Goal: Task Accomplishment & Management: Manage account settings

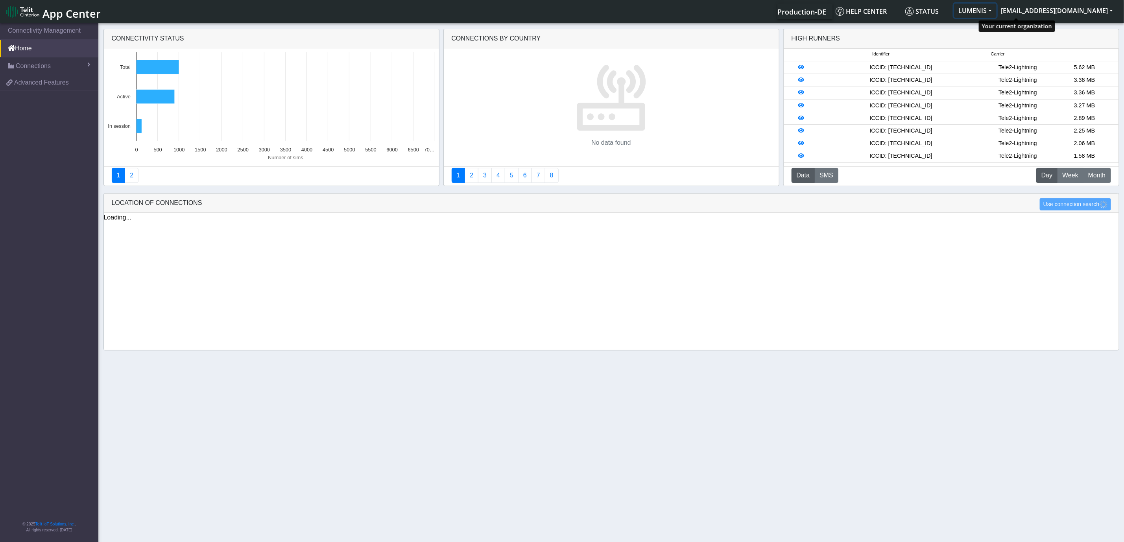
click at [997, 10] on button "LUMENIS" at bounding box center [975, 11] width 43 height 14
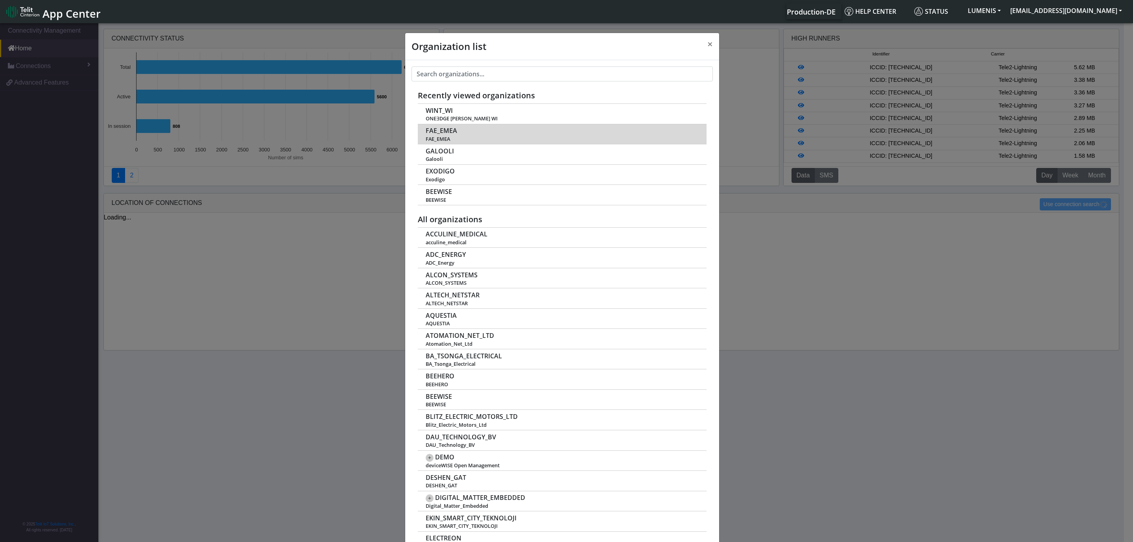
click at [453, 134] on td "FAE_EMEA FAE_EMEA" at bounding box center [562, 134] width 289 height 20
click at [436, 133] on span "FAE_EMEA" at bounding box center [441, 130] width 31 height 7
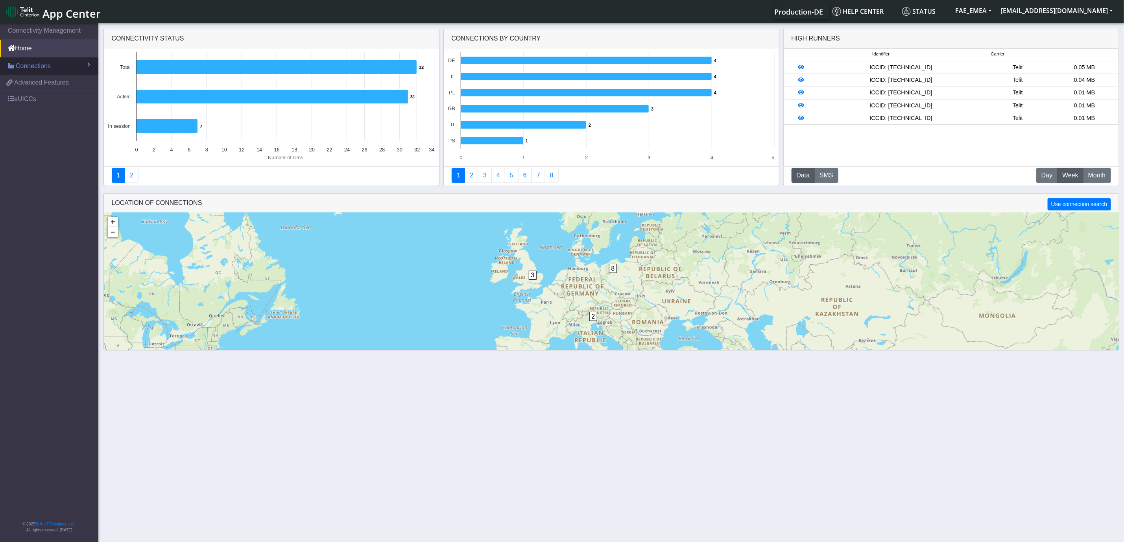
click at [62, 69] on link "Connections" at bounding box center [49, 65] width 98 height 17
click at [24, 83] on span "List" at bounding box center [23, 83] width 9 height 9
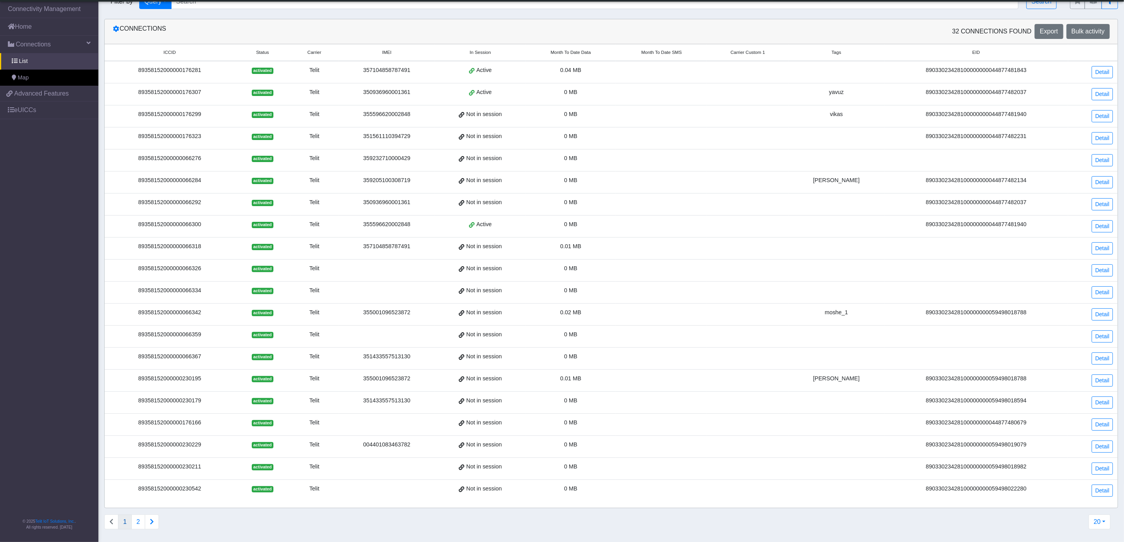
scroll to position [28, 0]
click at [136, 522] on button "2" at bounding box center [138, 522] width 14 height 15
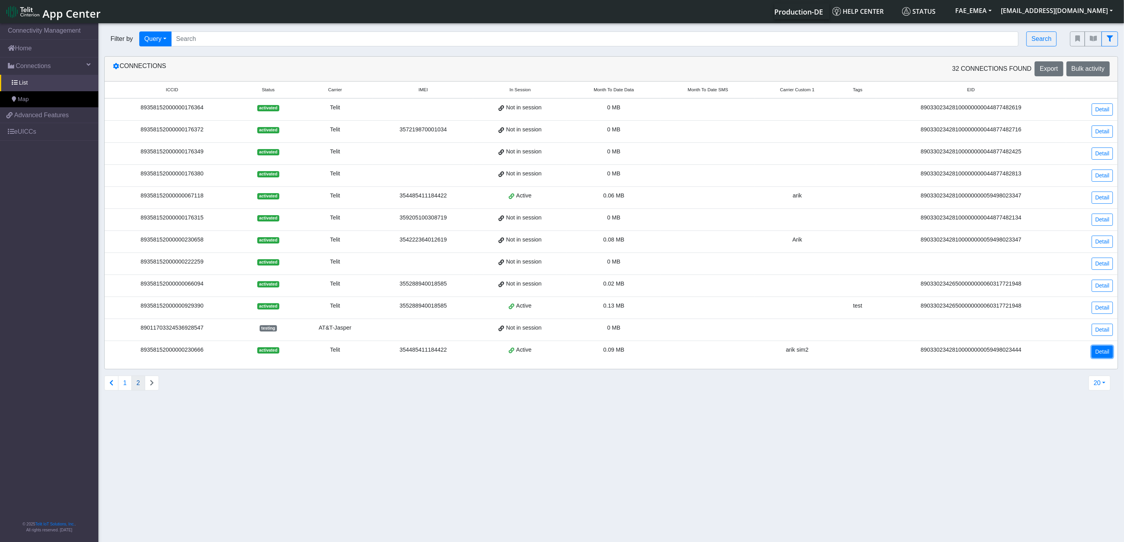
click at [1109, 356] on link "Detail" at bounding box center [1102, 352] width 21 height 12
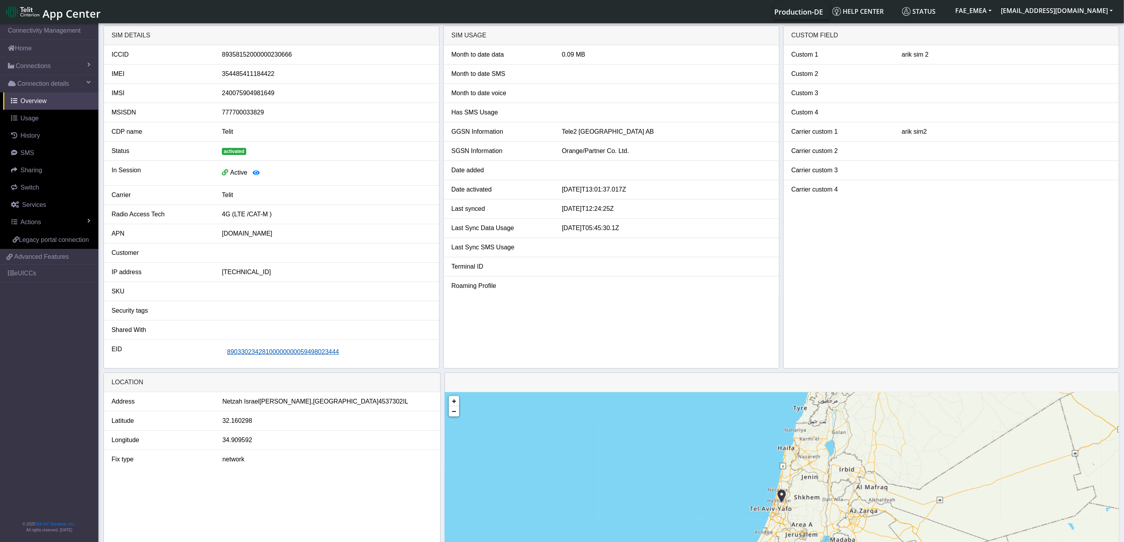
click at [289, 355] on span "89033023428100000000059498023444" at bounding box center [283, 352] width 112 height 7
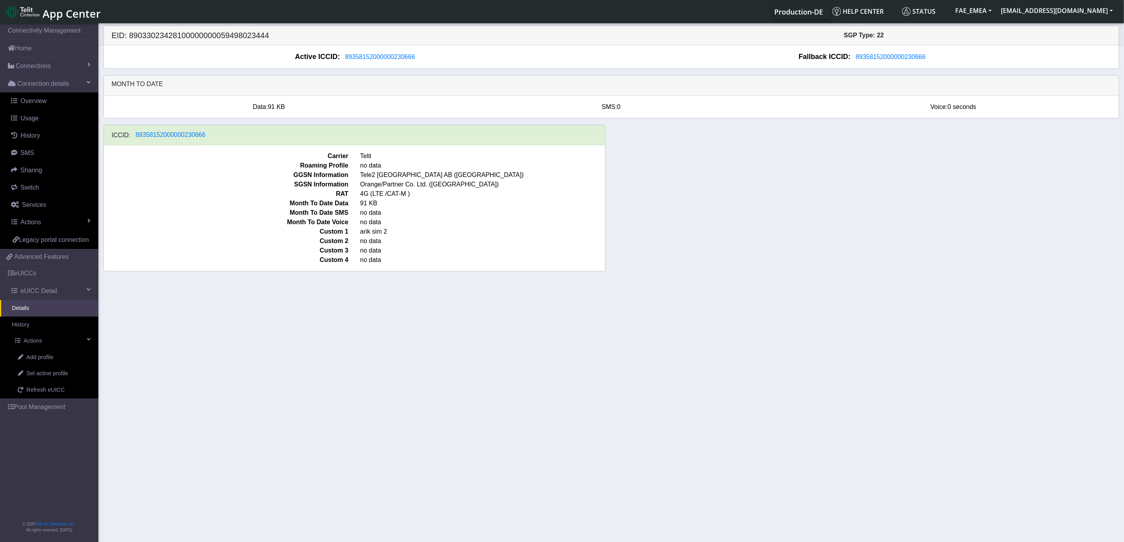
click at [238, 310] on section "Connectivity Management Home Connections List Map Connection details Overview U…" at bounding box center [562, 283] width 1124 height 523
click at [46, 358] on span "Add profile" at bounding box center [39, 357] width 27 height 9
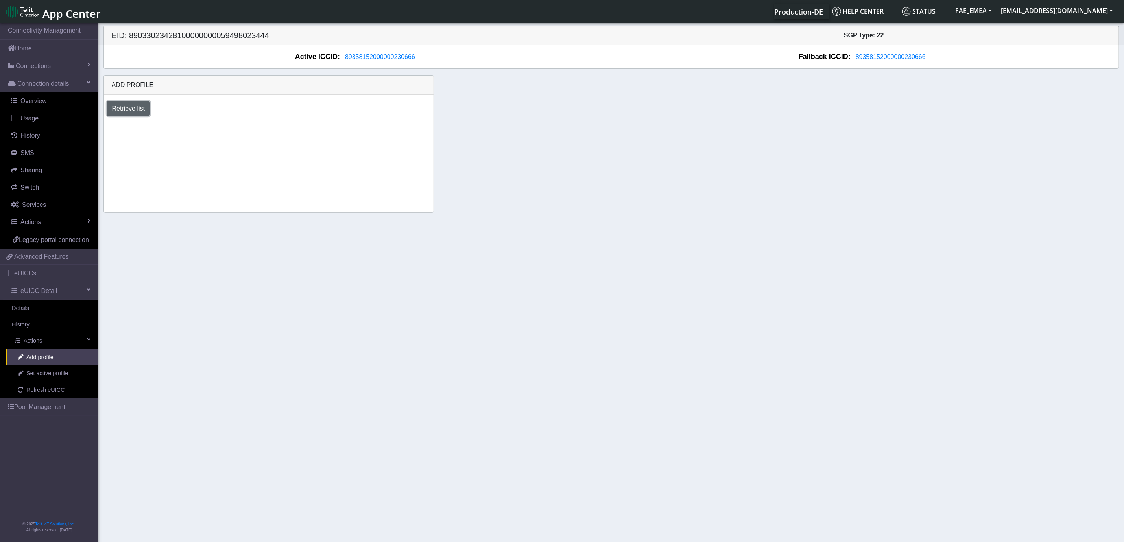
click at [134, 109] on button "Retrieve list" at bounding box center [128, 108] width 43 height 15
click at [241, 135] on select "Select profile to add DNLD_MVNO-nxt23.net-DEMO_ATT_Arie_Hamo DNLD-nxt23.net-DEM…" at bounding box center [186, 129] width 158 height 15
select select "08a23d81-ed9c-4463-927c-19fef17f3ba4"
click at [107, 124] on select "Select profile to add DNLD_MVNO-nxt23.net-DEMO_ATT_Arie_Hamo DNLD-nxt23.net-DEM…" at bounding box center [186, 129] width 158 height 15
click at [226, 129] on select "Select profile to add DNLD_MVNO-nxt23.net-DEMO_ATT_Arie_Hamo DNLD-nxt23.net-DEM…" at bounding box center [185, 129] width 157 height 15
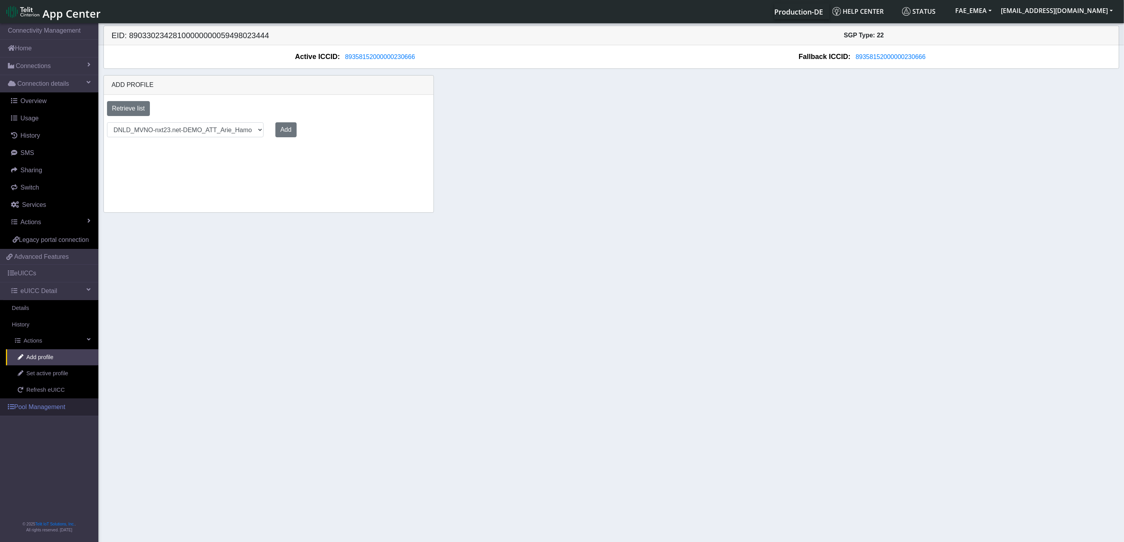
click at [54, 410] on link "Pool Management" at bounding box center [49, 407] width 98 height 17
click at [132, 112] on button "Retrieve list" at bounding box center [128, 108] width 43 height 15
click at [262, 130] on div "Select profile to add DNLD_MVNO-nxt23.net-DEMO_ATT_Arie_Hamo DNLD-nxt23.net-DEM…" at bounding box center [186, 129] width 170 height 15
select select "08a23d81-ed9c-4463-927c-19fef17f3ba4"
click at [107, 124] on select "Select profile to add DNLD_MVNO-nxt23.net-DEMO_ATT_Arie_Hamo DNLD-nxt23.net-DEM…" at bounding box center [186, 129] width 158 height 15
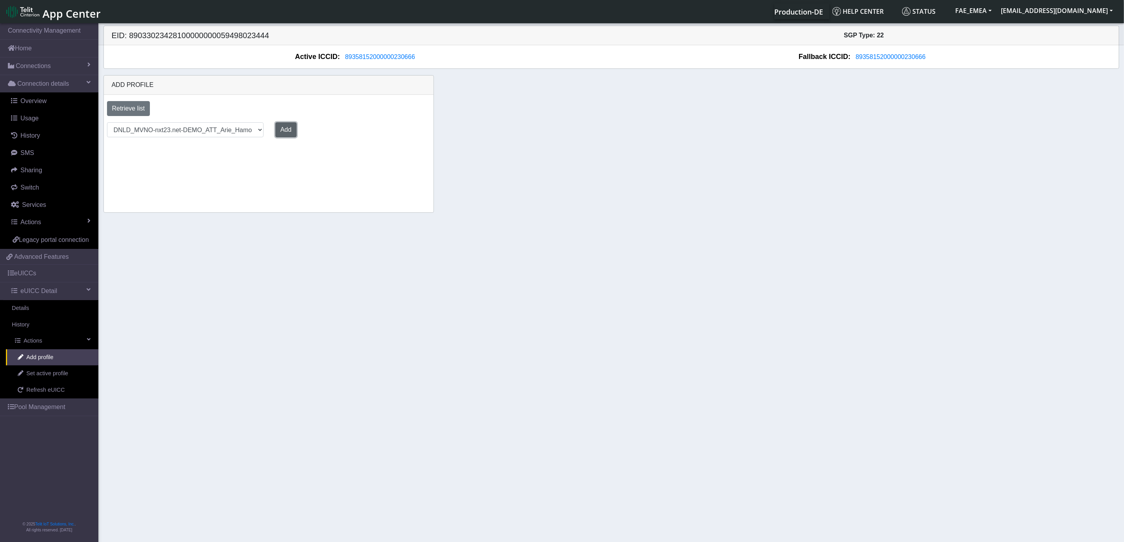
click at [287, 132] on button "Add" at bounding box center [285, 129] width 21 height 15
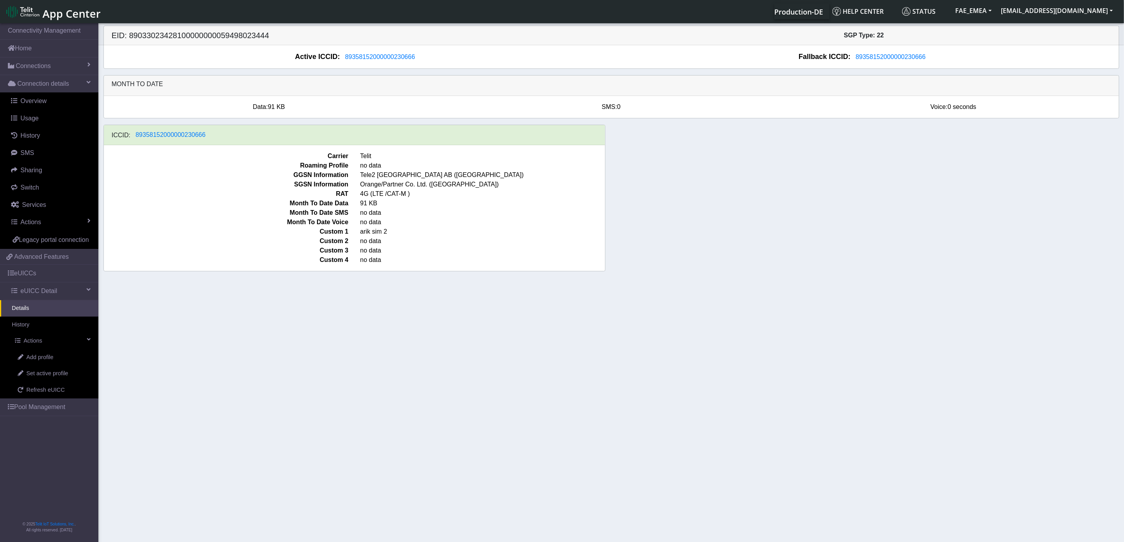
click at [276, 327] on section "Connectivity Management Home Connections List Map Connection details Overview U…" at bounding box center [562, 283] width 1124 height 523
click at [888, 177] on div "ICCID: 89358152000000230666 Carrier Telit Roaming Profile no data GGSN Informat…" at bounding box center [612, 201] width 1028 height 153
drag, startPoint x: 860, startPoint y: 226, endPoint x: 853, endPoint y: 226, distance: 7.1
click at [860, 226] on div "ICCID: 89358152000000230666 Carrier Telit Roaming Profile no data GGSN Informat…" at bounding box center [612, 201] width 1028 height 153
click at [48, 390] on span "Refresh eUICC" at bounding box center [45, 390] width 39 height 9
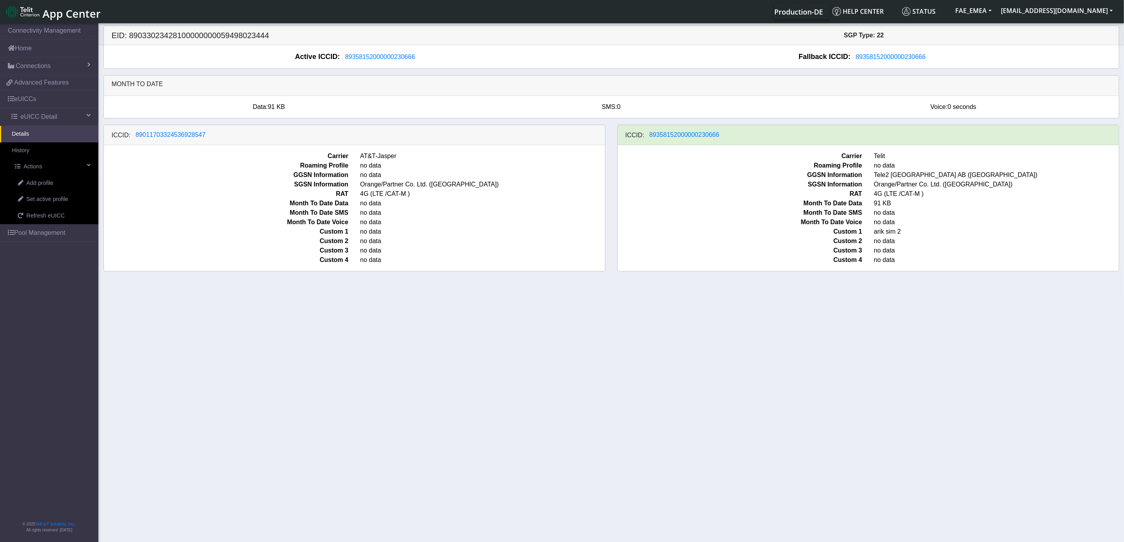
click at [884, 341] on section "Connectivity Management Home Connections List Map 48fe25e5d1b57c0f38b3c504a5951…" at bounding box center [562, 283] width 1124 height 523
click at [51, 218] on span "Refresh eUICC" at bounding box center [45, 216] width 39 height 9
click at [51, 217] on span "Refresh eUICC" at bounding box center [45, 216] width 39 height 9
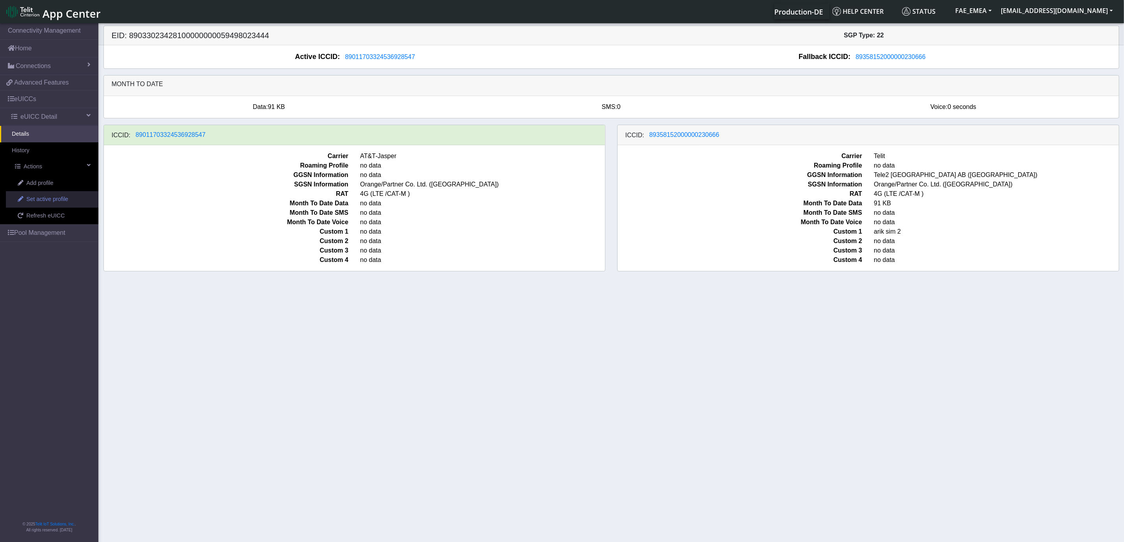
click at [64, 203] on span "Set active profile" at bounding box center [47, 199] width 42 height 9
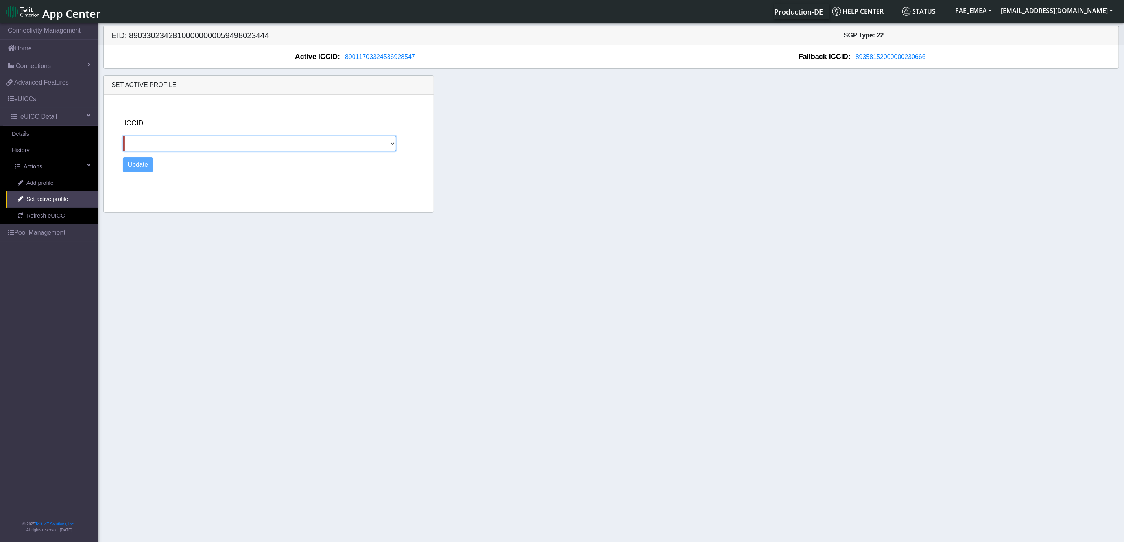
click at [319, 147] on select "89358152000000230666" at bounding box center [260, 143] width 274 height 15
select select "89358152000000230666"
click at [123, 137] on select "89358152000000230666" at bounding box center [260, 143] width 274 height 15
click at [128, 165] on button "Update" at bounding box center [138, 164] width 31 height 15
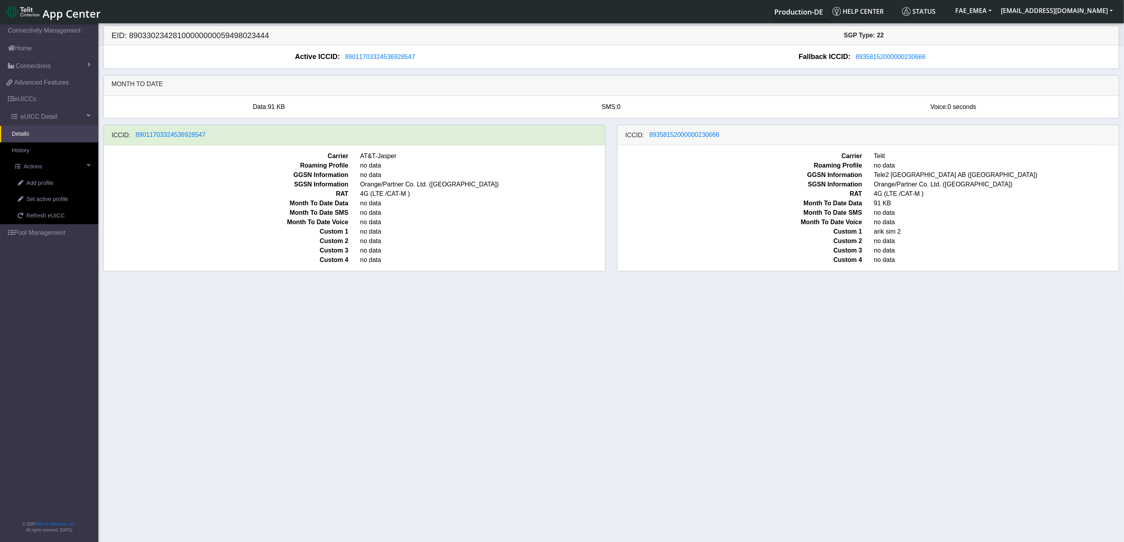
click at [871, 351] on section "Connectivity Management Home Connections List Map 48fe25e5d1b57c0f38b3c504a5951…" at bounding box center [562, 283] width 1124 height 523
drag, startPoint x: 877, startPoint y: 336, endPoint x: 927, endPoint y: 274, distance: 79.2
click at [880, 335] on section "Connectivity Management Home Connections List Map 48fe25e5d1b57c0f38b3c504a5951…" at bounding box center [562, 283] width 1124 height 523
click at [51, 219] on span "Refresh eUICC" at bounding box center [45, 216] width 39 height 9
click at [62, 216] on link "Refresh eUICC" at bounding box center [52, 216] width 92 height 17
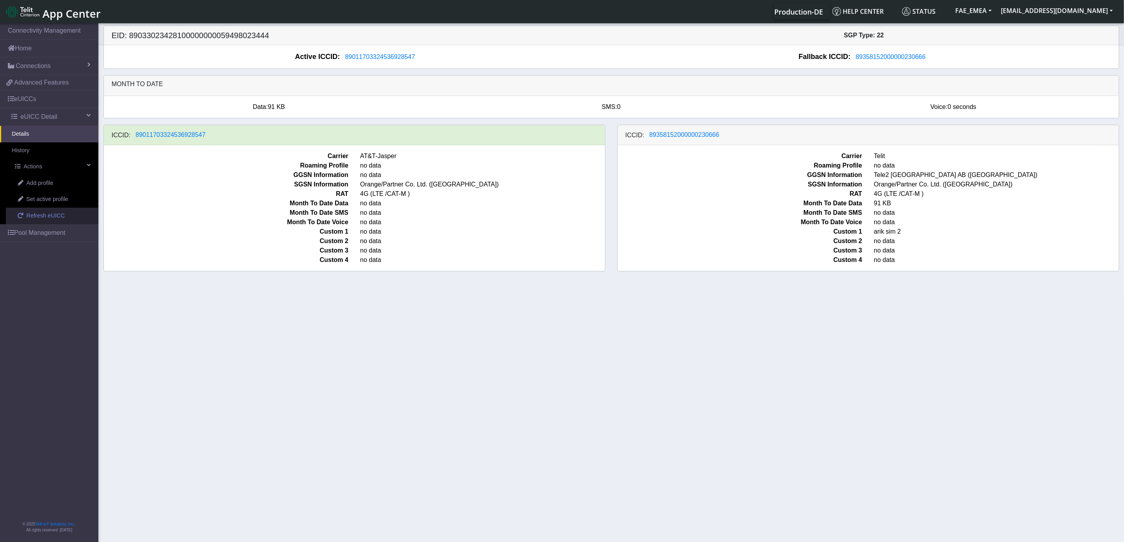
click at [47, 219] on span "Refresh eUICC" at bounding box center [45, 216] width 39 height 9
click at [29, 217] on span "Refresh eUICC" at bounding box center [45, 216] width 39 height 9
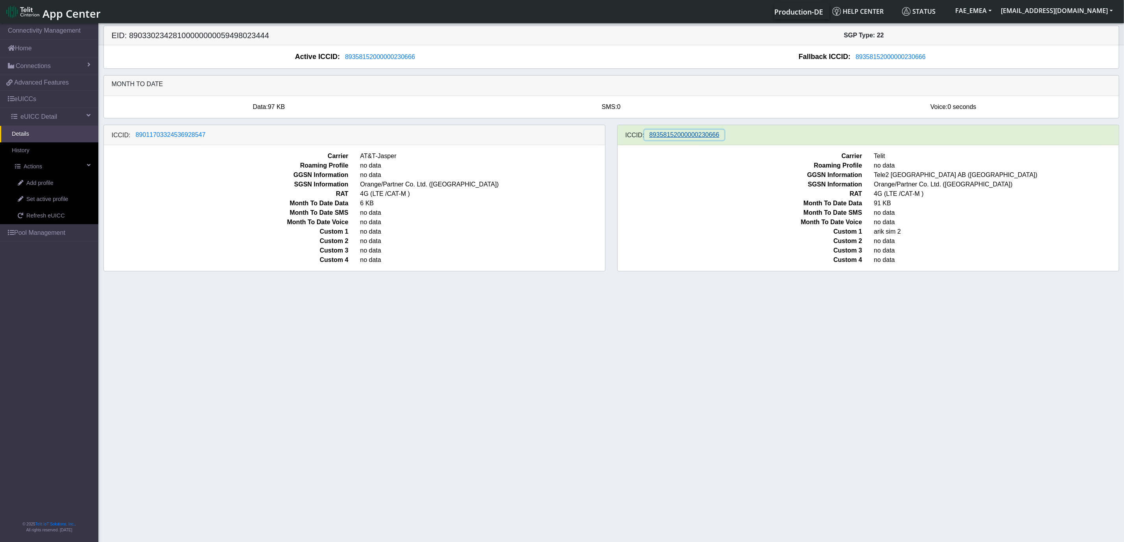
click at [669, 135] on span "89358152000000230666" at bounding box center [685, 134] width 70 height 7
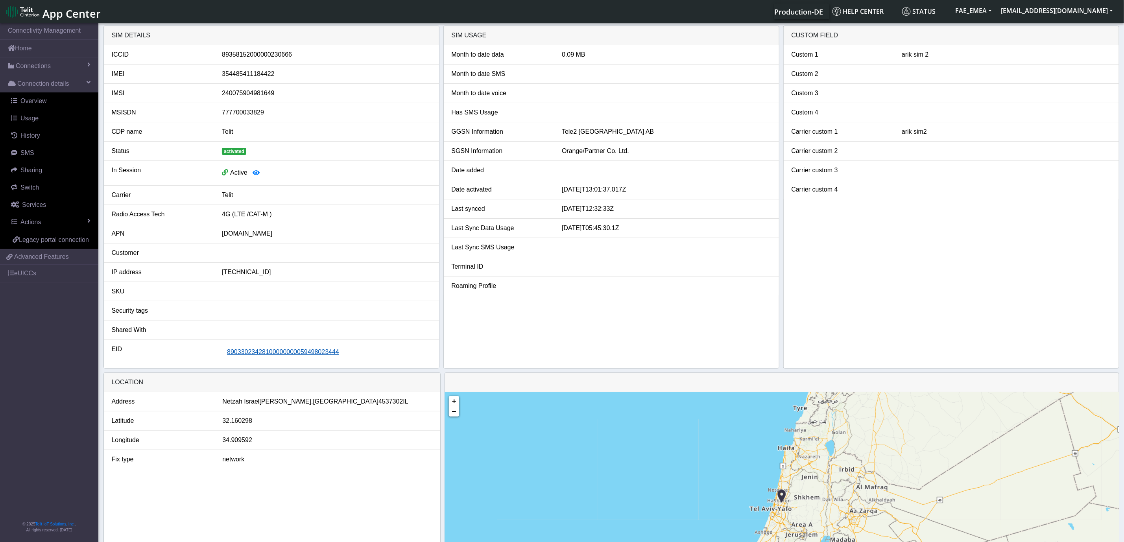
click at [259, 350] on button "89033023428100000000059498023444" at bounding box center [283, 352] width 122 height 15
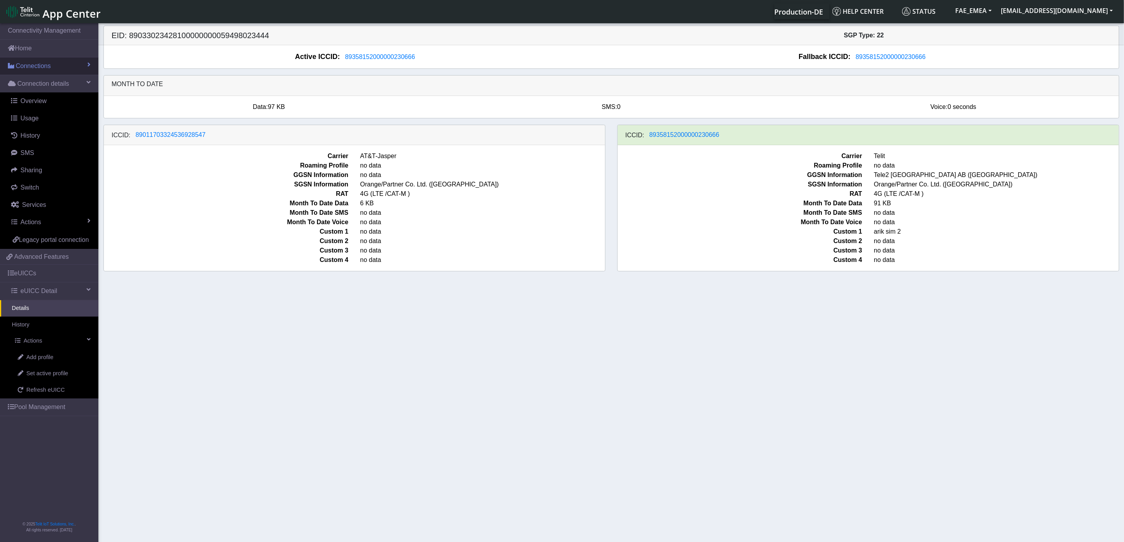
click at [77, 64] on link "Connections" at bounding box center [49, 65] width 98 height 17
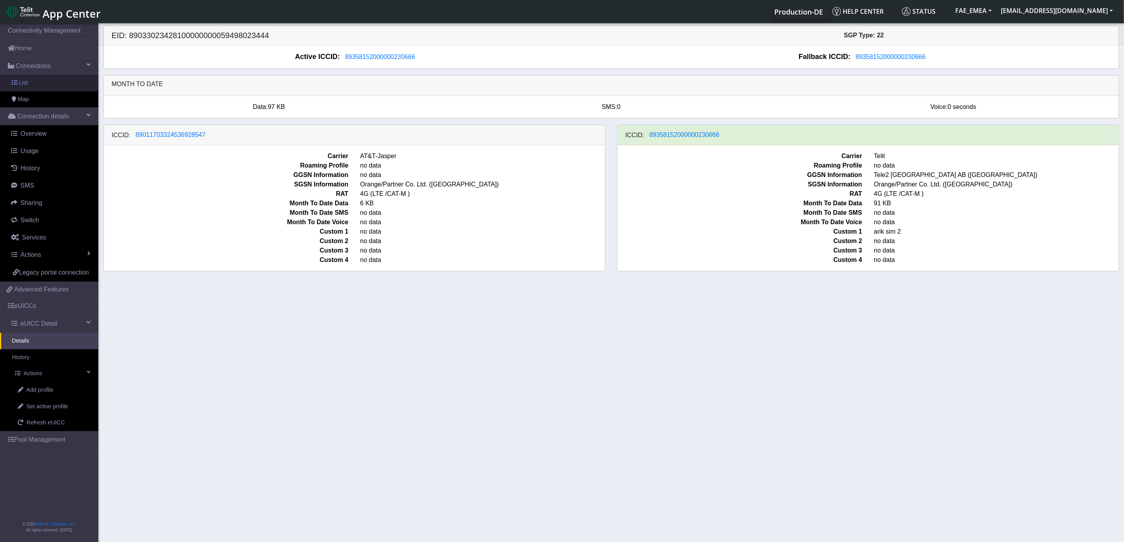
click at [31, 85] on link "List" at bounding box center [49, 83] width 98 height 17
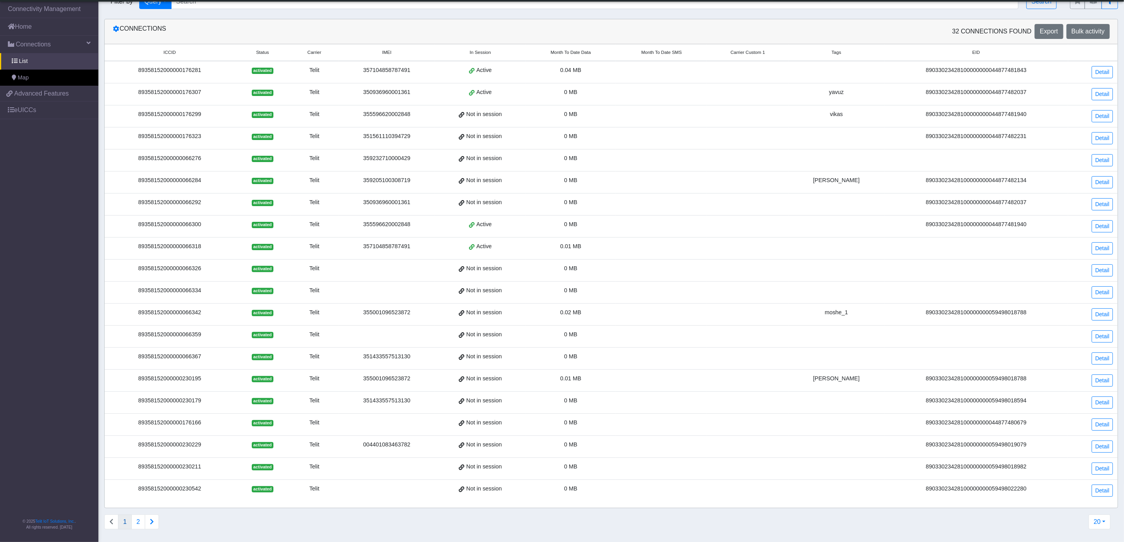
scroll to position [28, 0]
click at [137, 522] on button "2" at bounding box center [138, 522] width 14 height 15
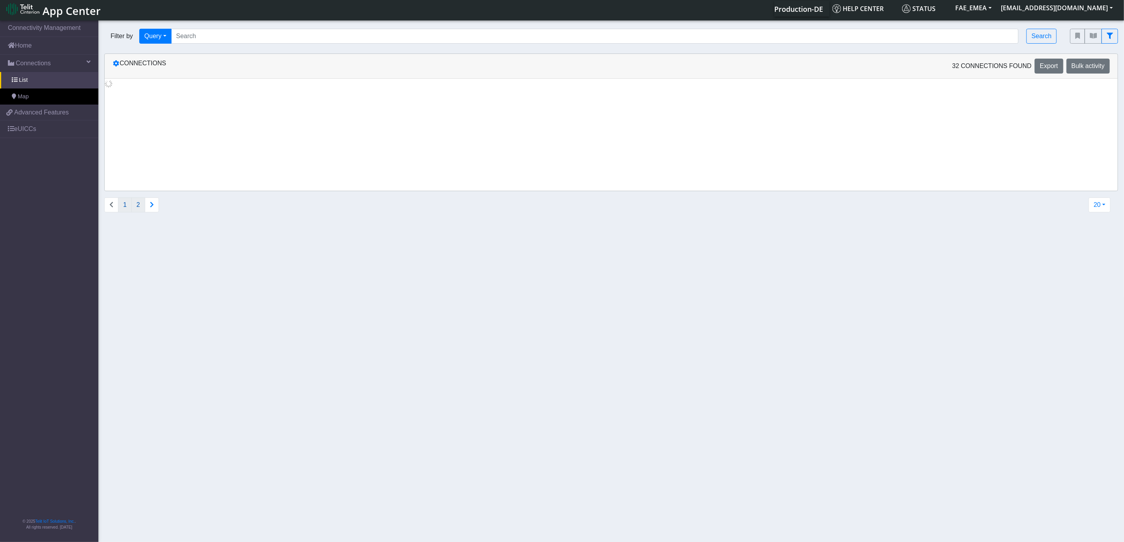
scroll to position [0, 0]
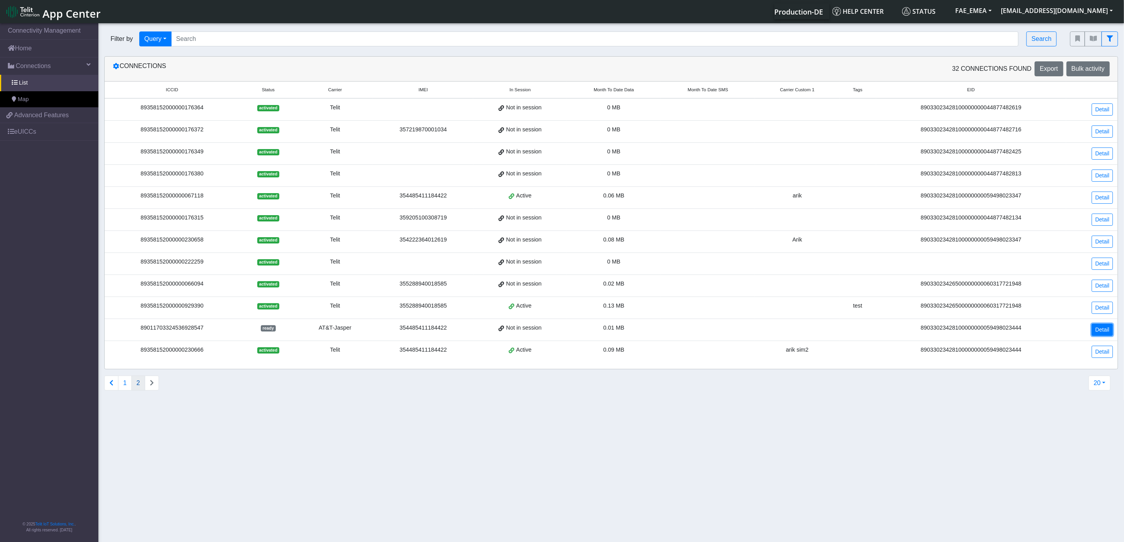
click at [1108, 336] on link "Detail" at bounding box center [1102, 330] width 21 height 12
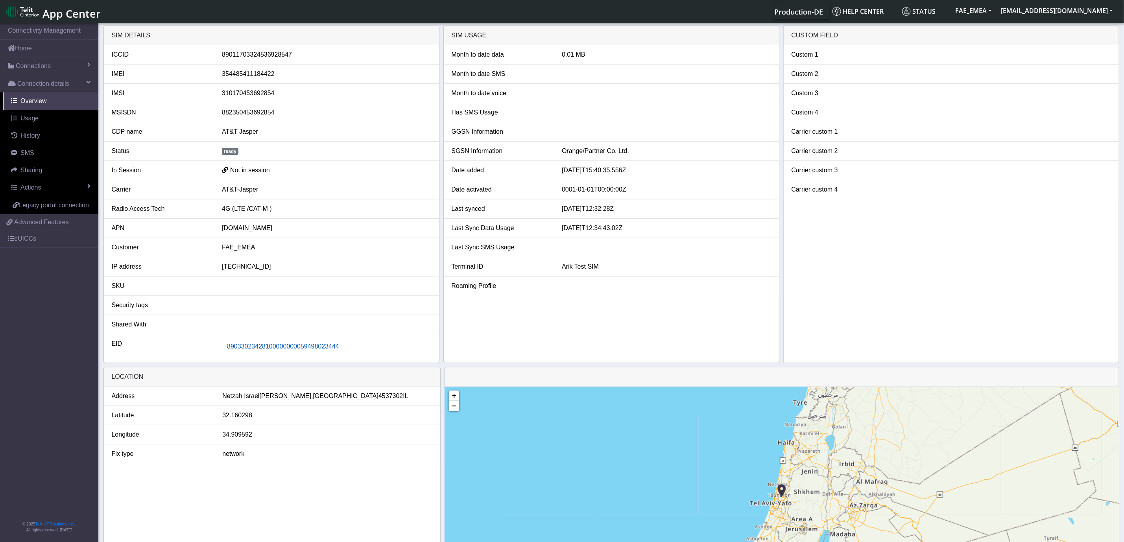
click at [287, 350] on span "89033023428100000000059498023444" at bounding box center [283, 346] width 112 height 7
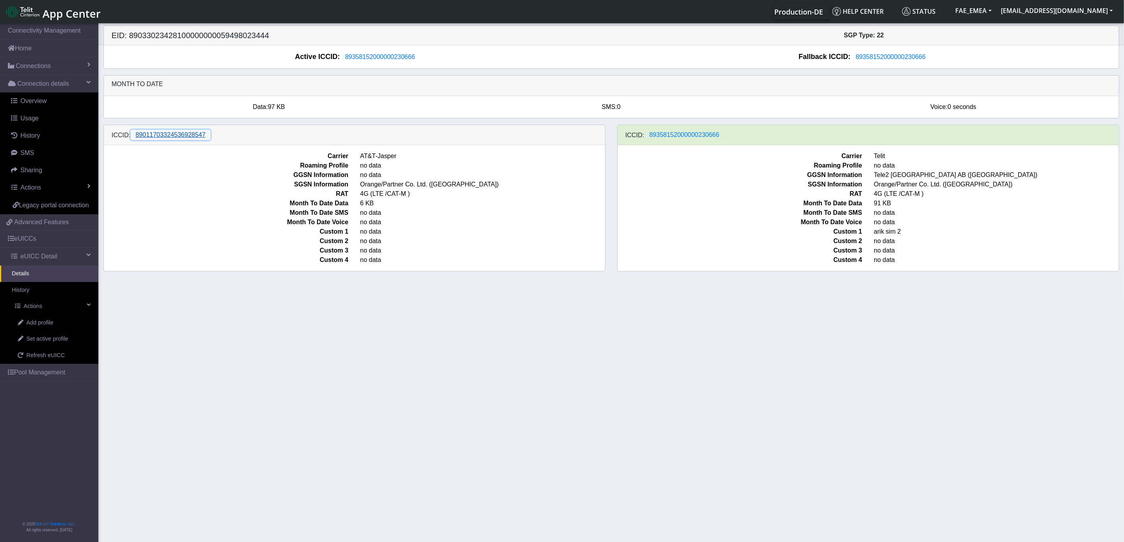
click at [185, 138] on span "89011703324536928547" at bounding box center [171, 134] width 70 height 7
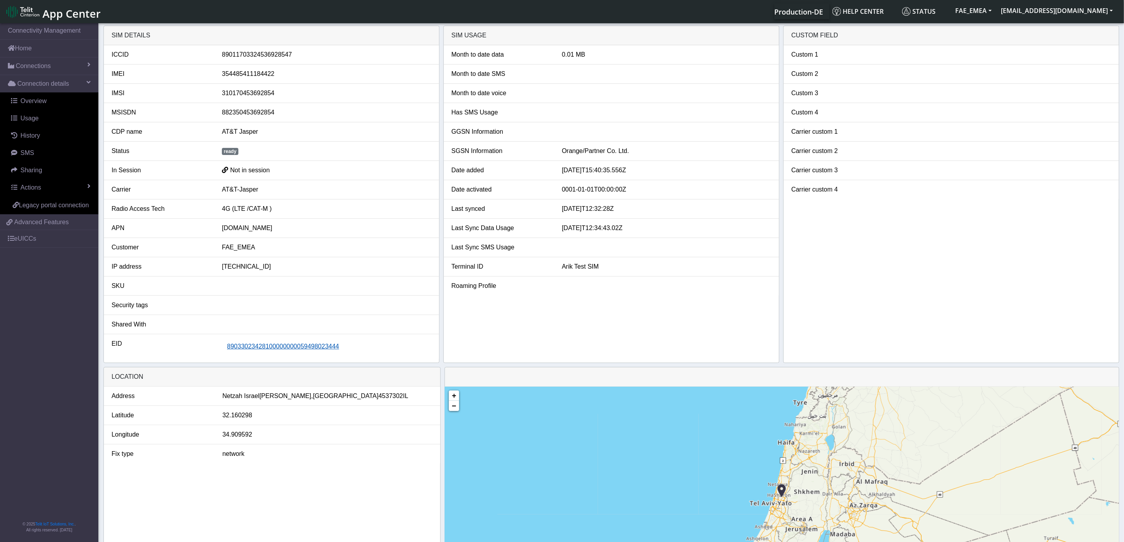
click at [312, 350] on span "89033023428100000000059498023444" at bounding box center [283, 346] width 112 height 7
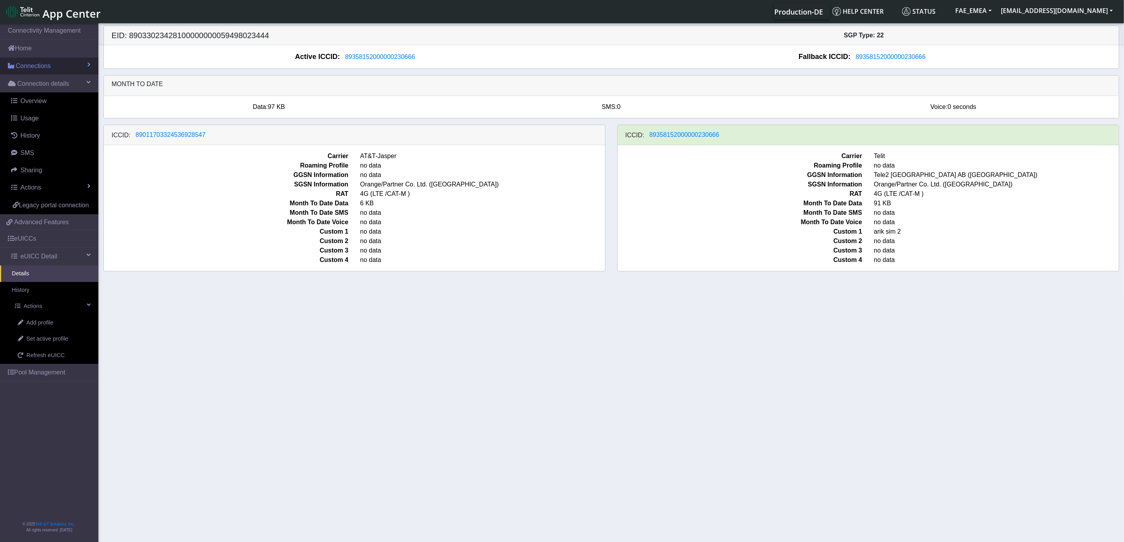
click at [85, 59] on link "Connections" at bounding box center [49, 65] width 98 height 17
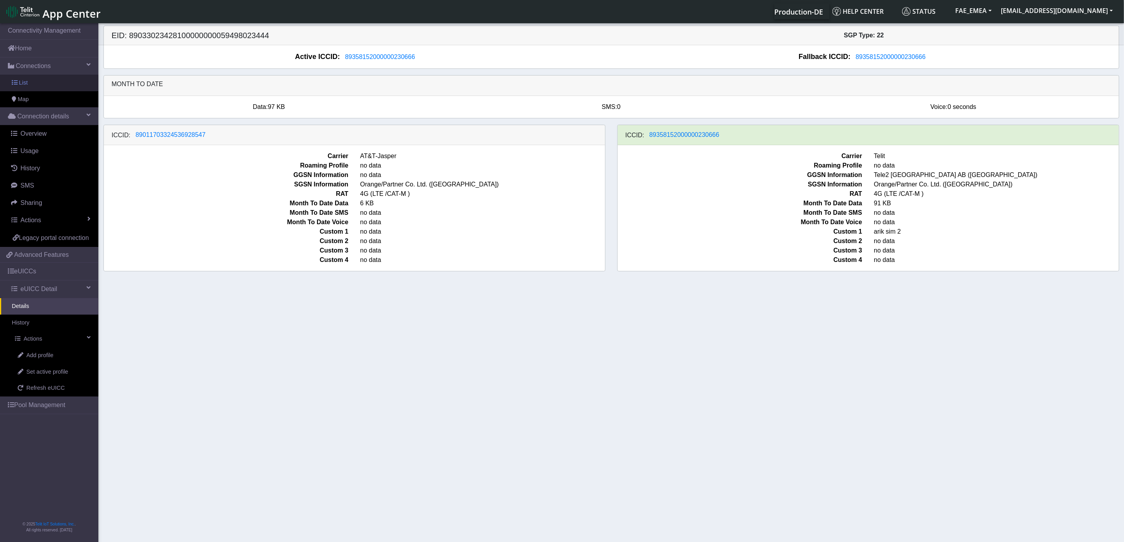
click at [26, 83] on span "List" at bounding box center [23, 83] width 9 height 9
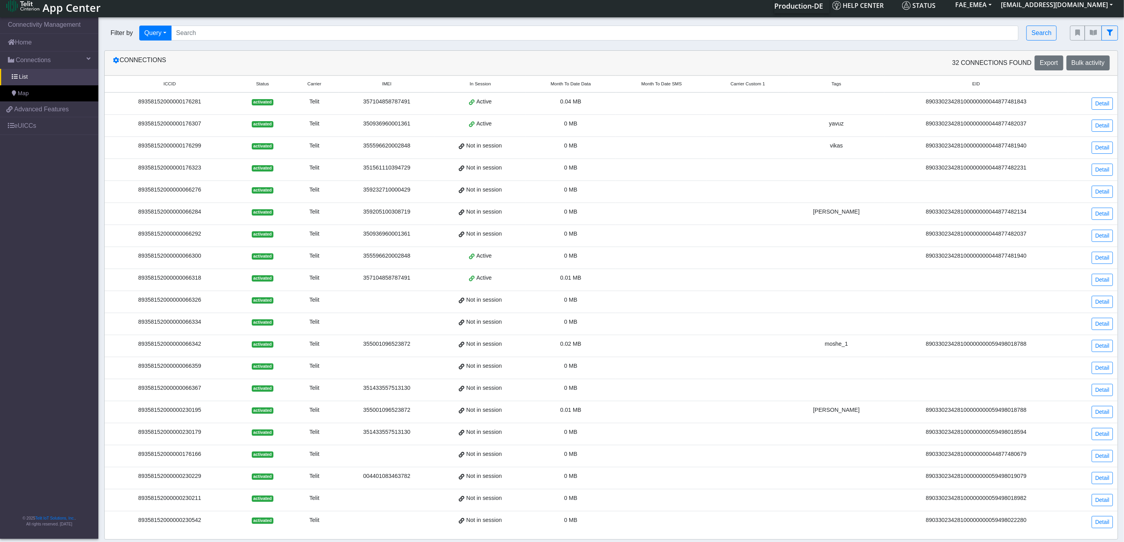
scroll to position [28, 0]
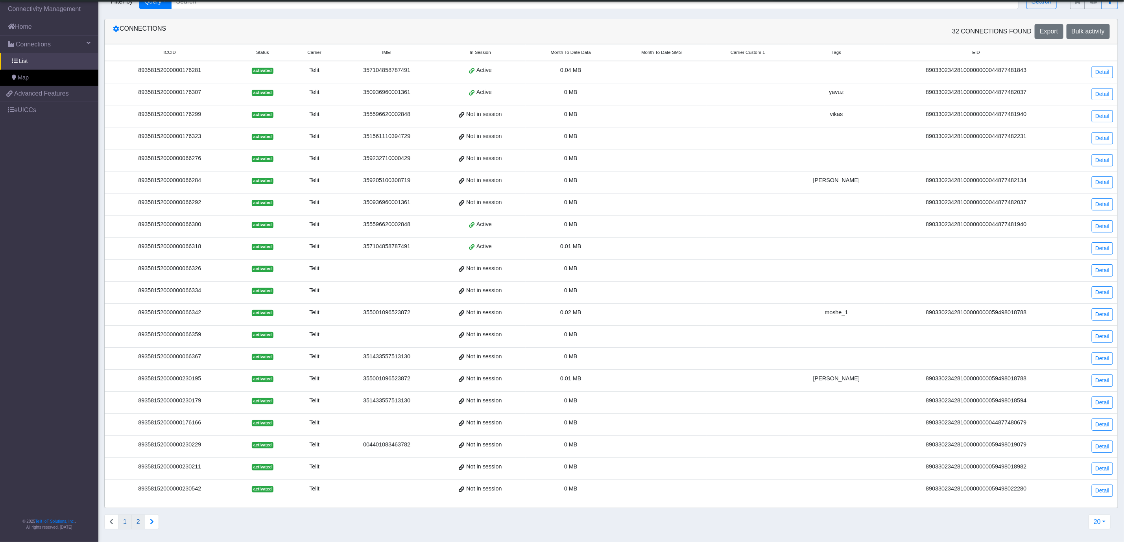
click at [139, 522] on button "2" at bounding box center [138, 522] width 14 height 15
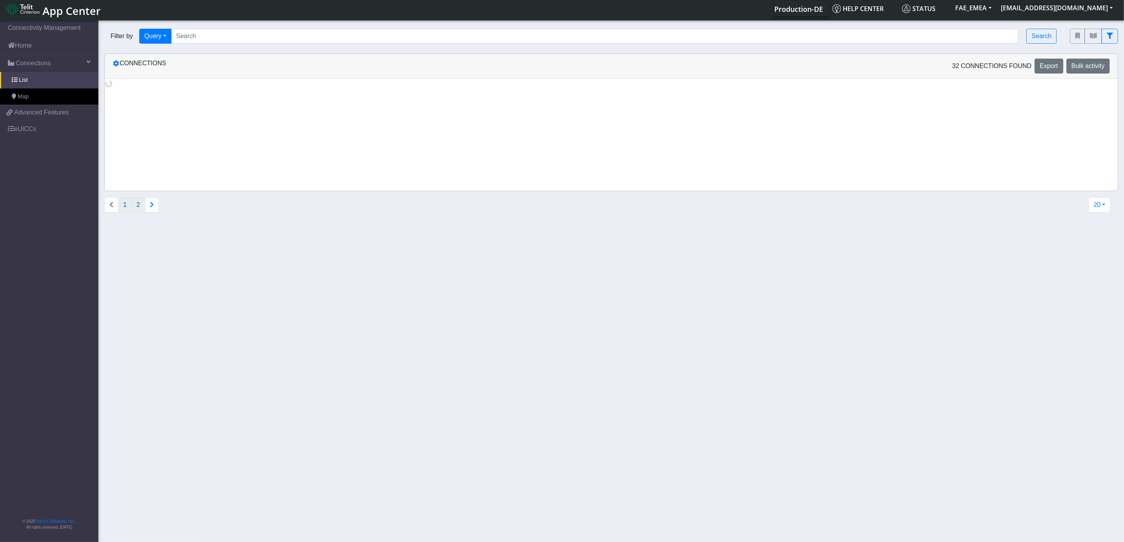
scroll to position [0, 0]
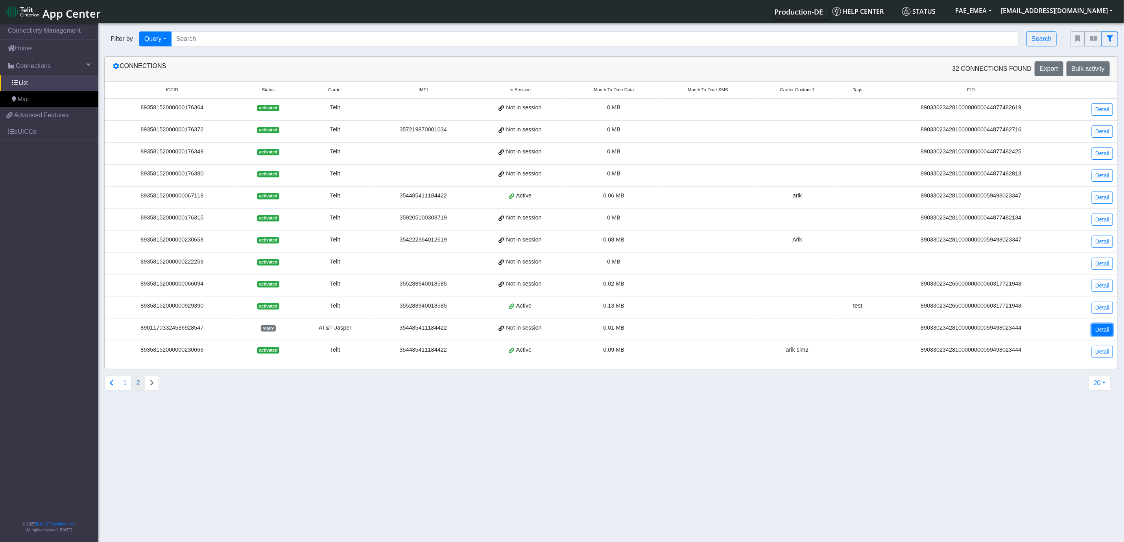
click at [1107, 333] on link "Detail" at bounding box center [1102, 330] width 21 height 12
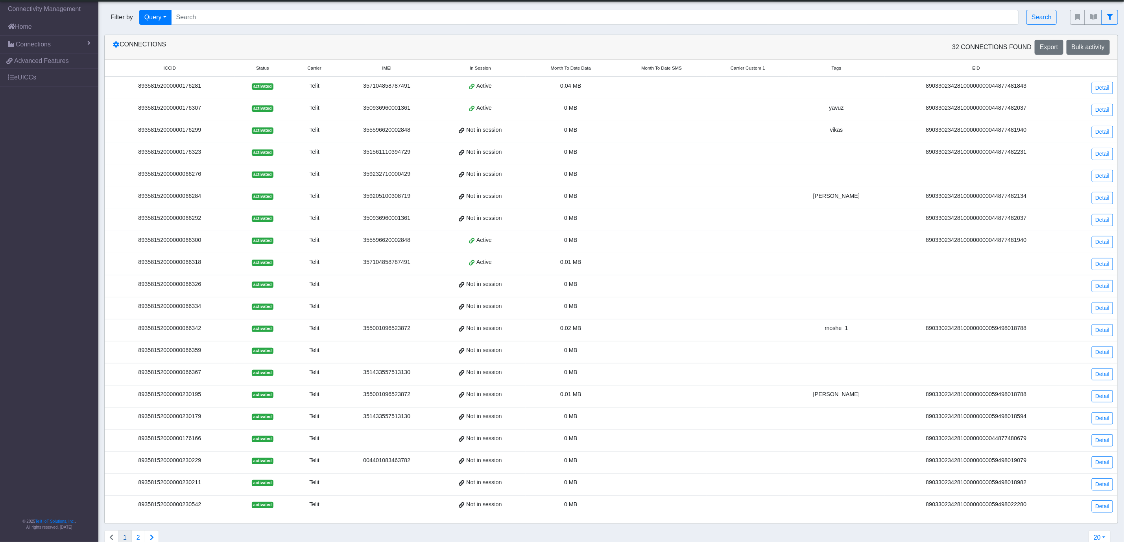
scroll to position [28, 0]
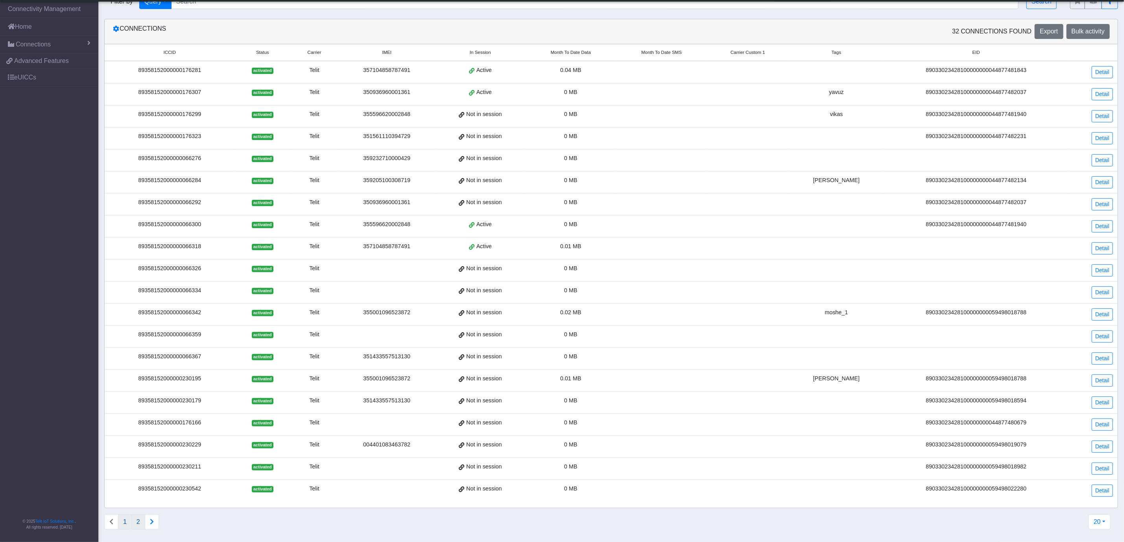
click at [141, 524] on button "2" at bounding box center [138, 522] width 14 height 15
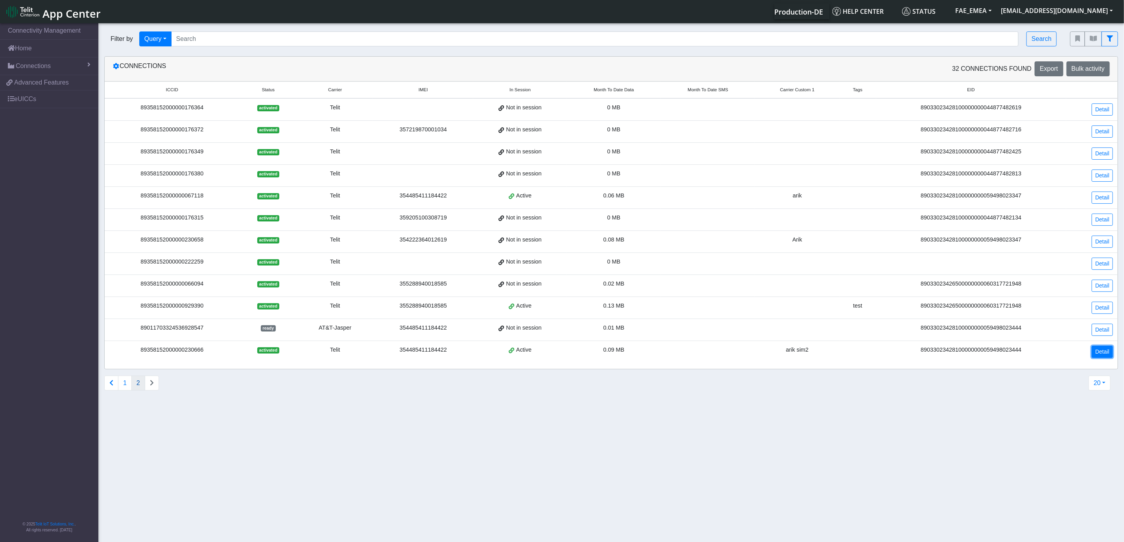
click at [1103, 358] on link "Detail" at bounding box center [1102, 352] width 21 height 12
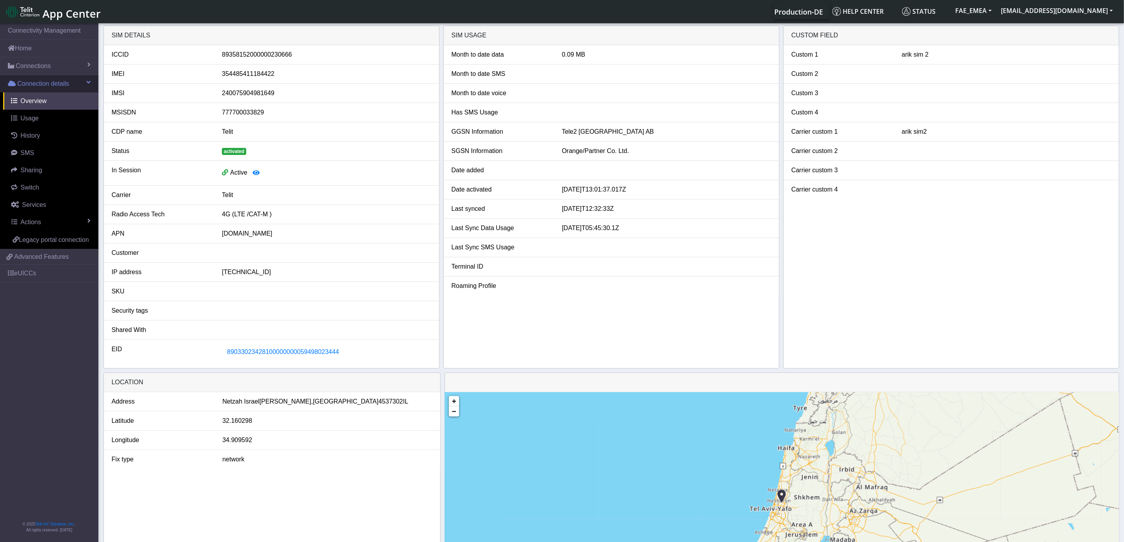
click at [89, 86] on link "Connection details" at bounding box center [49, 83] width 98 height 17
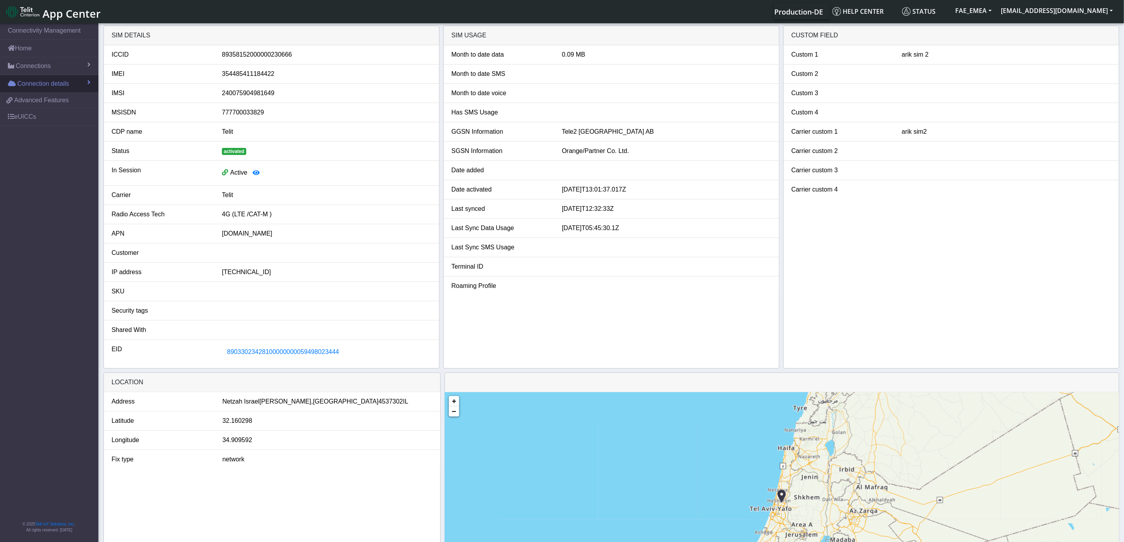
click at [89, 86] on link "Connection details" at bounding box center [49, 83] width 98 height 17
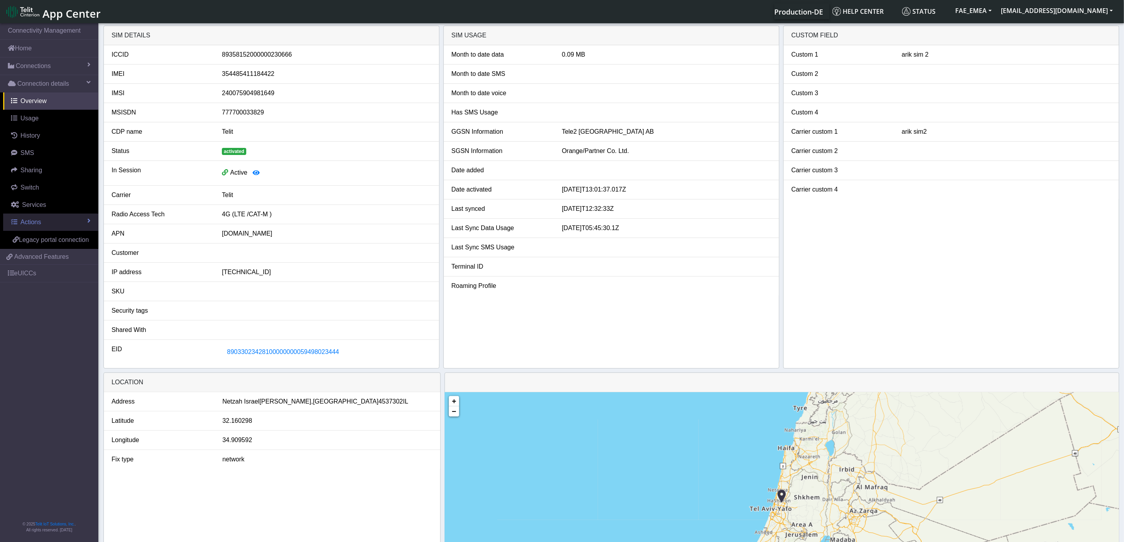
click at [85, 224] on link "Actions" at bounding box center [50, 222] width 95 height 17
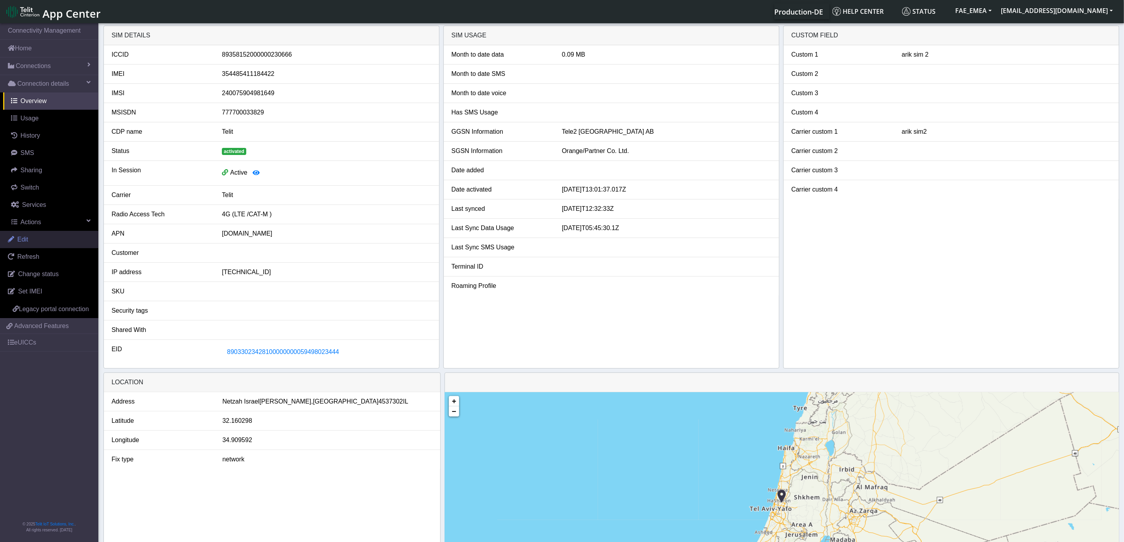
click at [33, 240] on link "Edit" at bounding box center [49, 239] width 98 height 17
click at [296, 355] on span "89033023428100000000059498023444" at bounding box center [283, 352] width 112 height 7
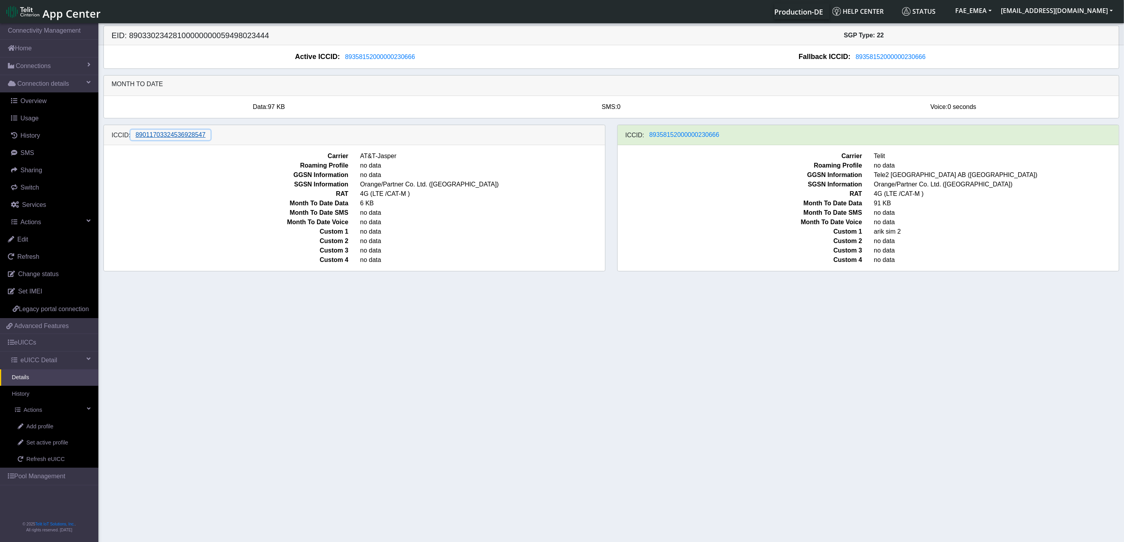
click at [182, 137] on span "89011703324536928547" at bounding box center [171, 134] width 70 height 7
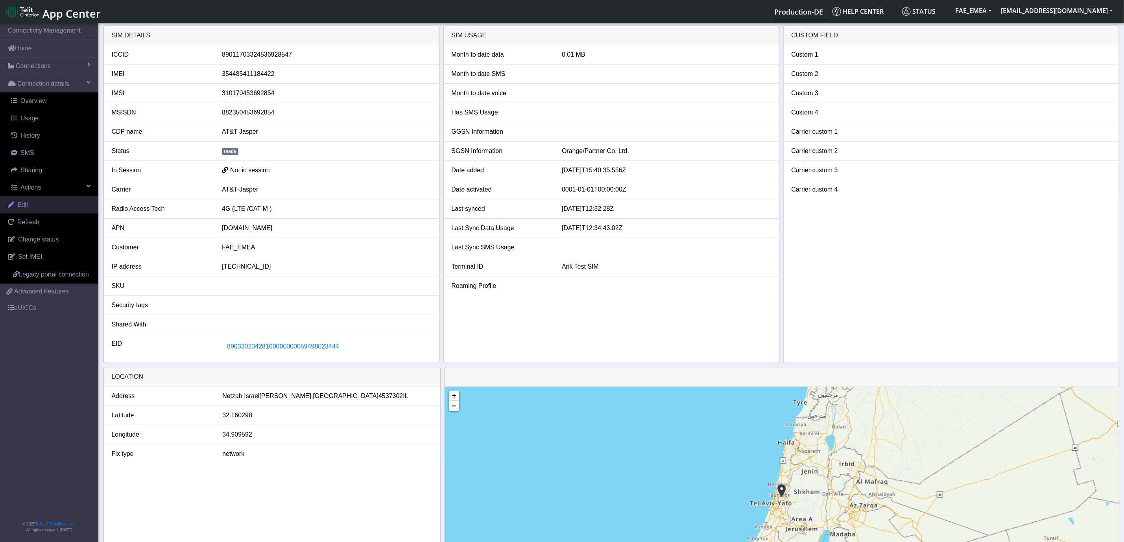
click at [24, 206] on span "Edit" at bounding box center [22, 204] width 11 height 7
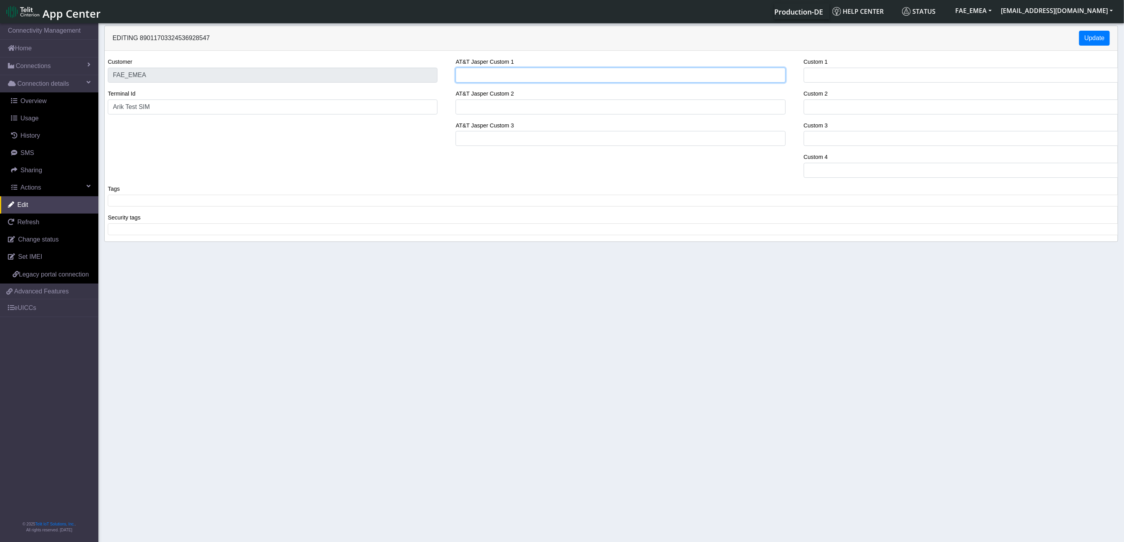
click at [505, 78] on input "AT&T Jasper Custom 1" at bounding box center [621, 75] width 330 height 15
type input "arik ATT prodile"
click at [497, 107] on input "AT&T Jasper Custom 2" at bounding box center [621, 107] width 330 height 15
click at [875, 72] on input "Custom 1" at bounding box center [969, 75] width 330 height 15
type input "arik ATT profile"
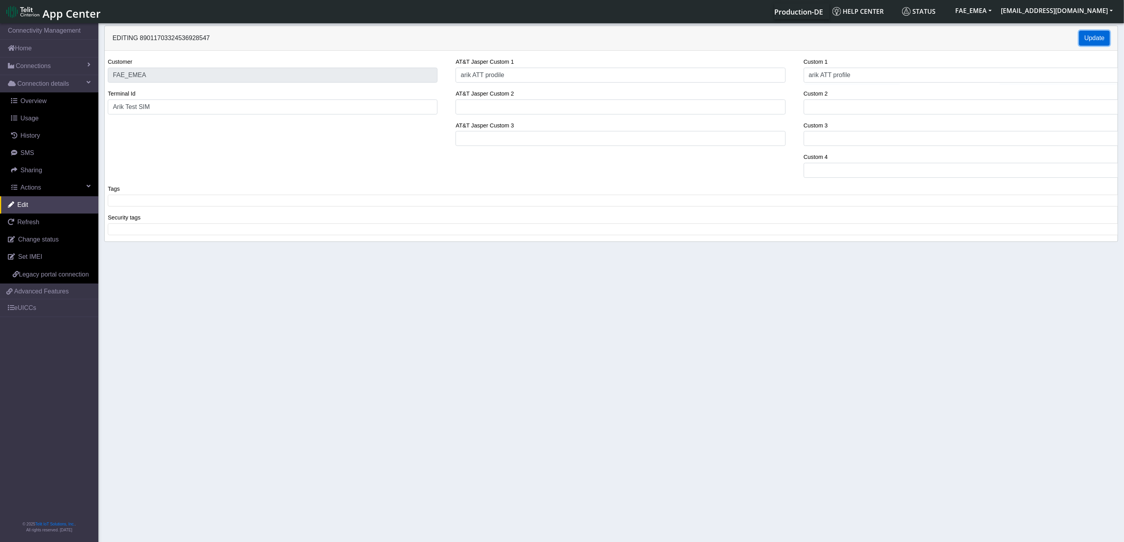
click at [1096, 33] on button "Update" at bounding box center [1094, 38] width 31 height 15
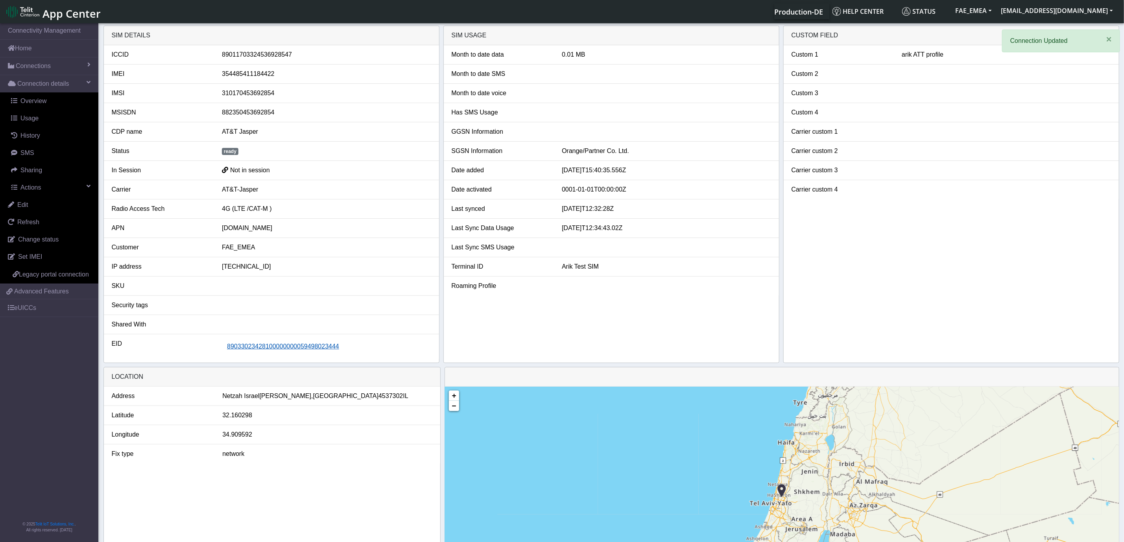
click at [314, 349] on span "89033023428100000000059498023444" at bounding box center [283, 346] width 112 height 7
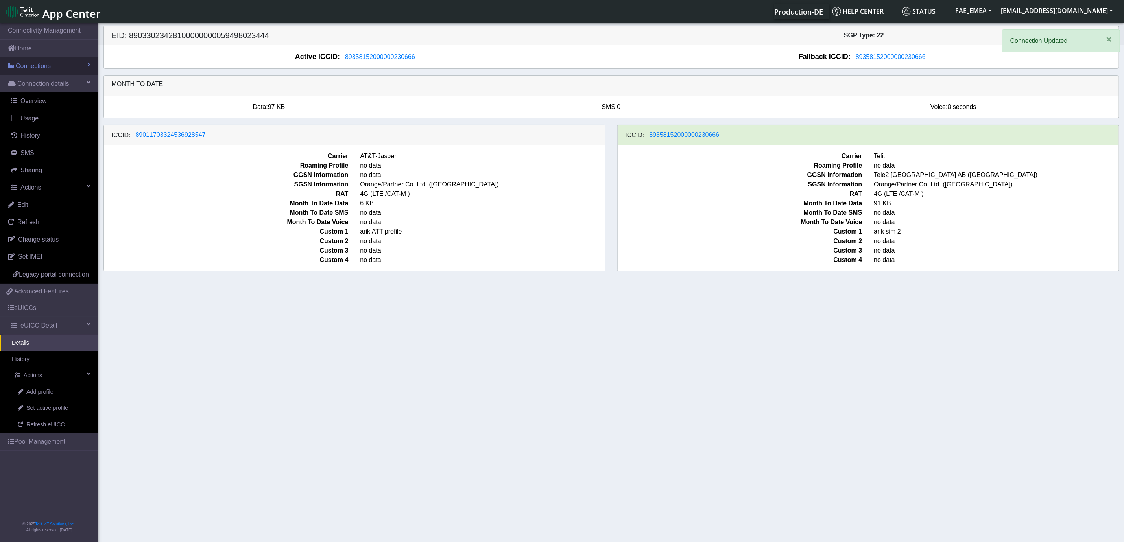
click at [51, 63] on link "Connections" at bounding box center [49, 65] width 98 height 17
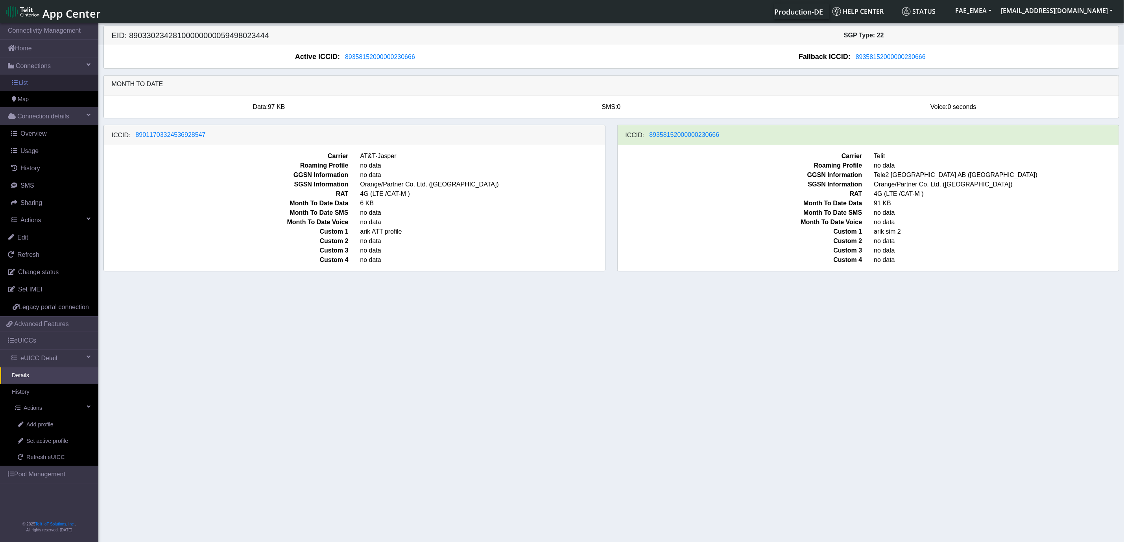
click at [21, 83] on span "List" at bounding box center [23, 83] width 9 height 9
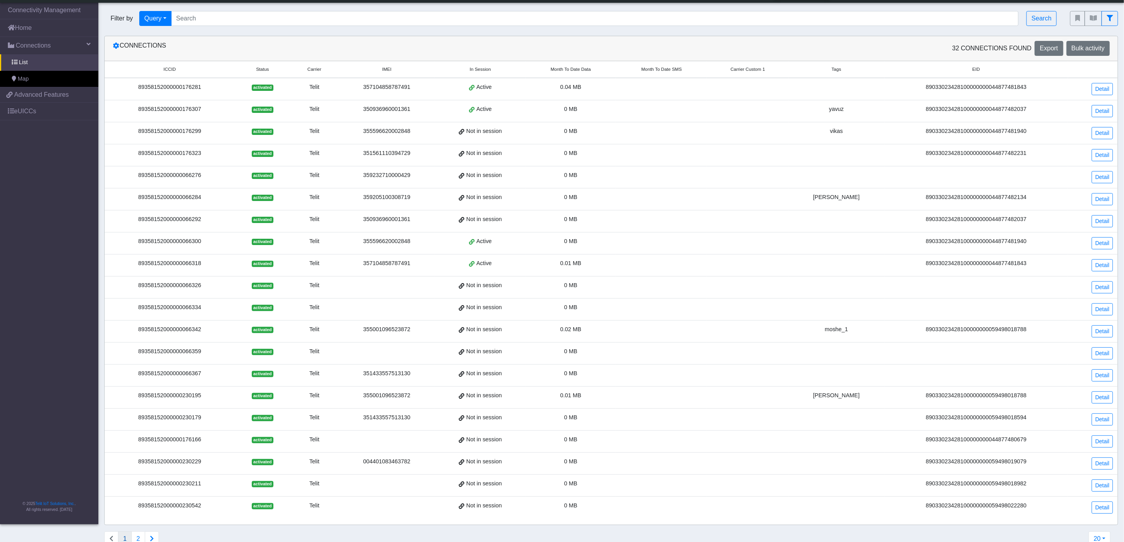
scroll to position [28, 0]
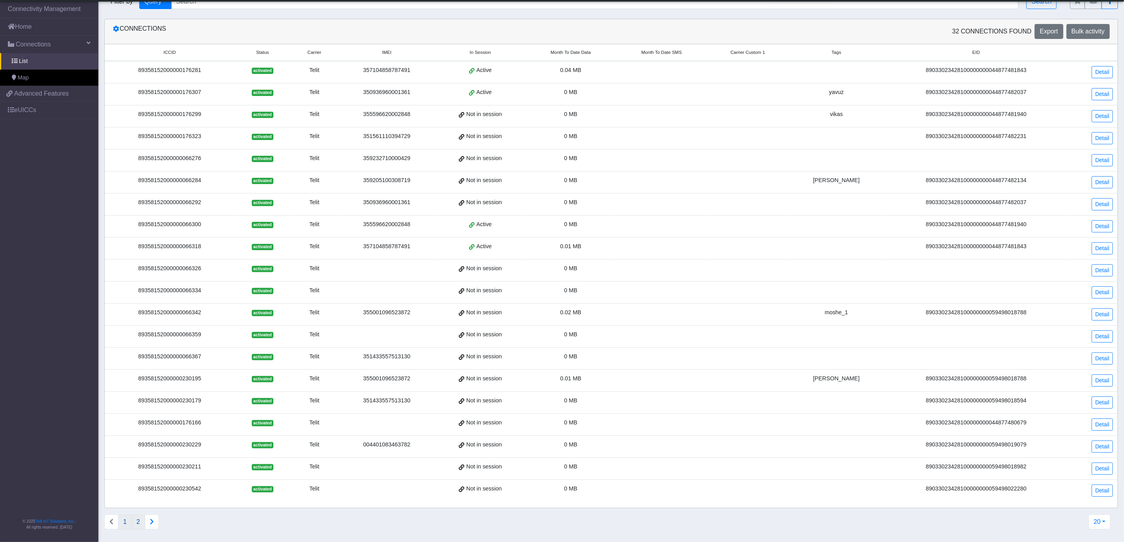
click at [135, 520] on button "2" at bounding box center [138, 522] width 14 height 15
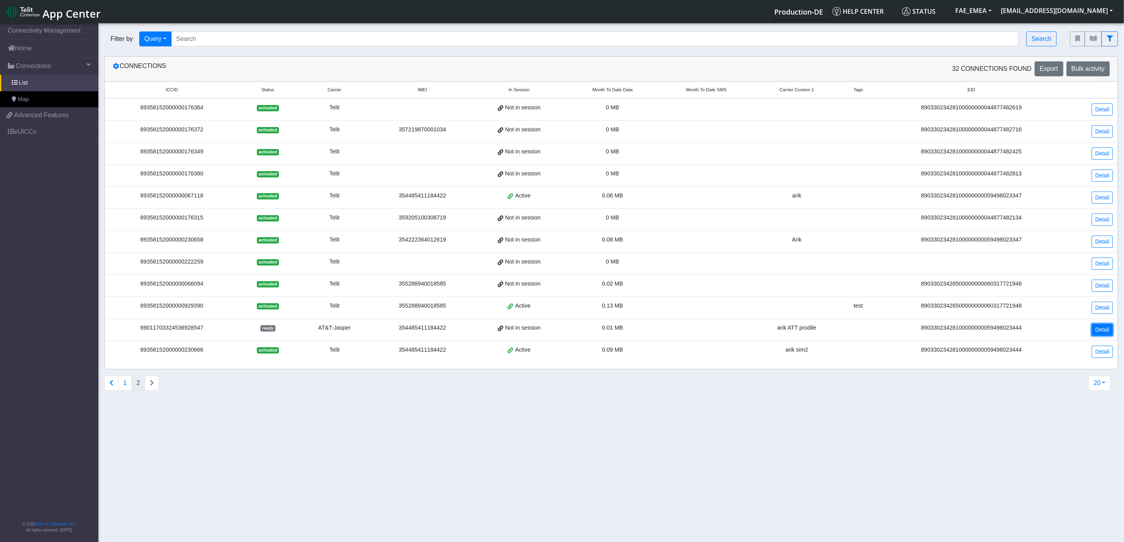
click at [1105, 336] on link "Detail" at bounding box center [1102, 330] width 21 height 12
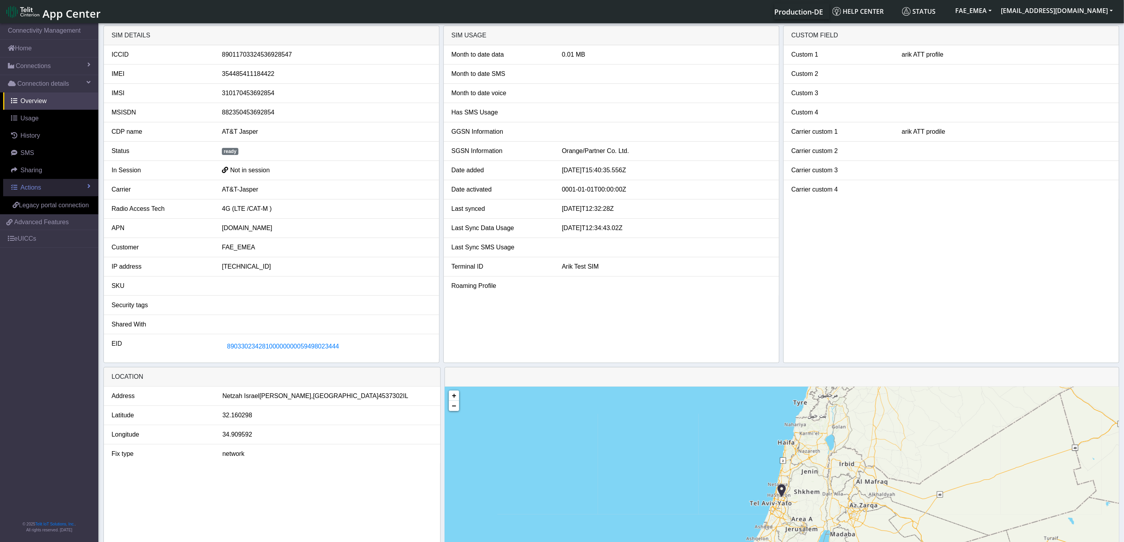
click at [33, 187] on span "Actions" at bounding box center [30, 187] width 20 height 7
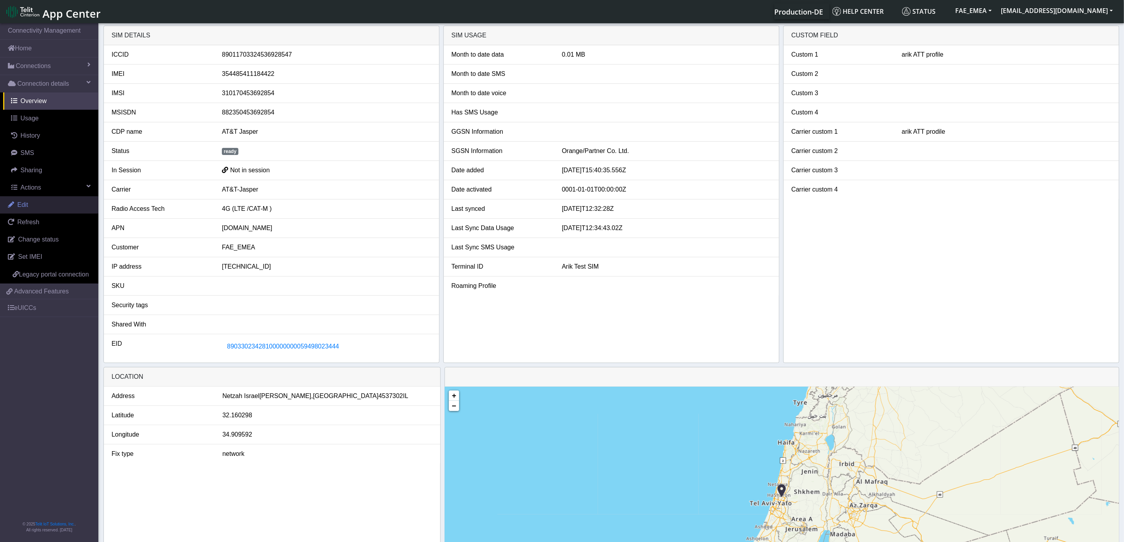
click at [28, 204] on link "Edit" at bounding box center [49, 204] width 98 height 17
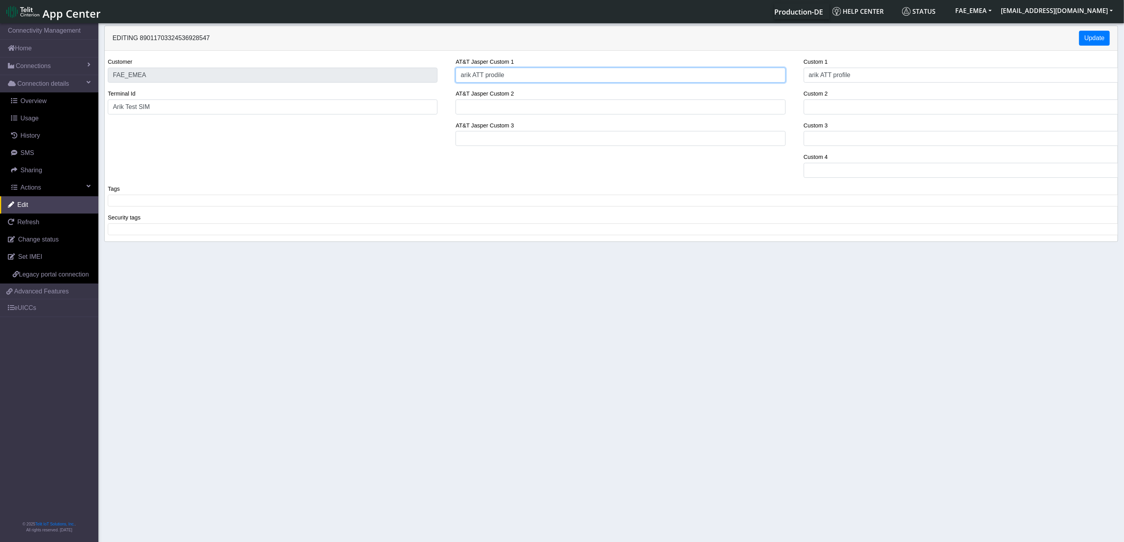
click at [492, 78] on input "arik ATT prodile" at bounding box center [621, 75] width 330 height 15
type input "arik ATT profile"
click at [1099, 39] on button "Update" at bounding box center [1094, 38] width 31 height 15
click at [55, 68] on link "Connections" at bounding box center [49, 65] width 98 height 17
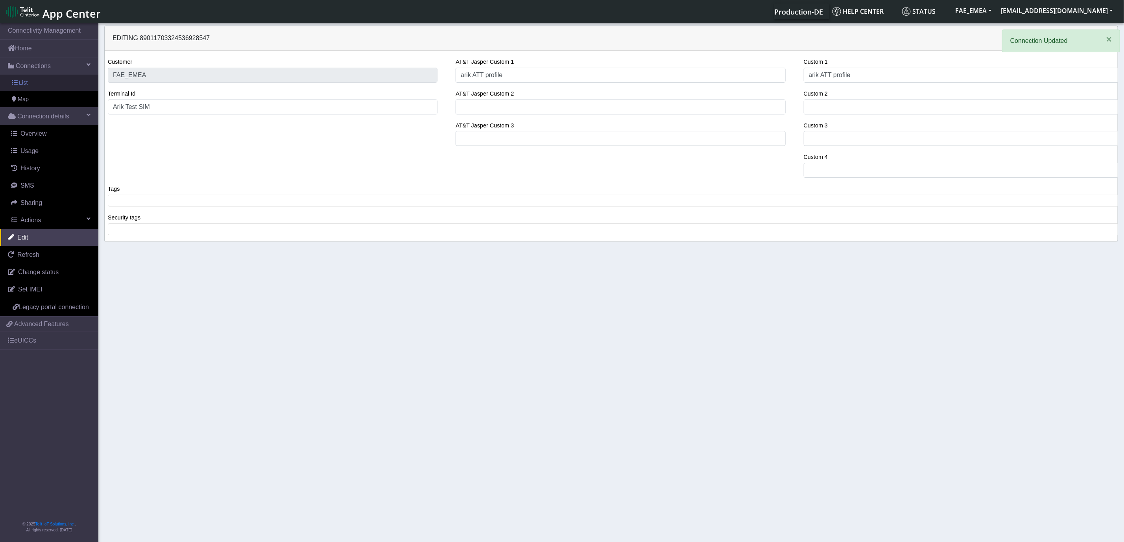
click at [21, 84] on span "List" at bounding box center [23, 83] width 9 height 9
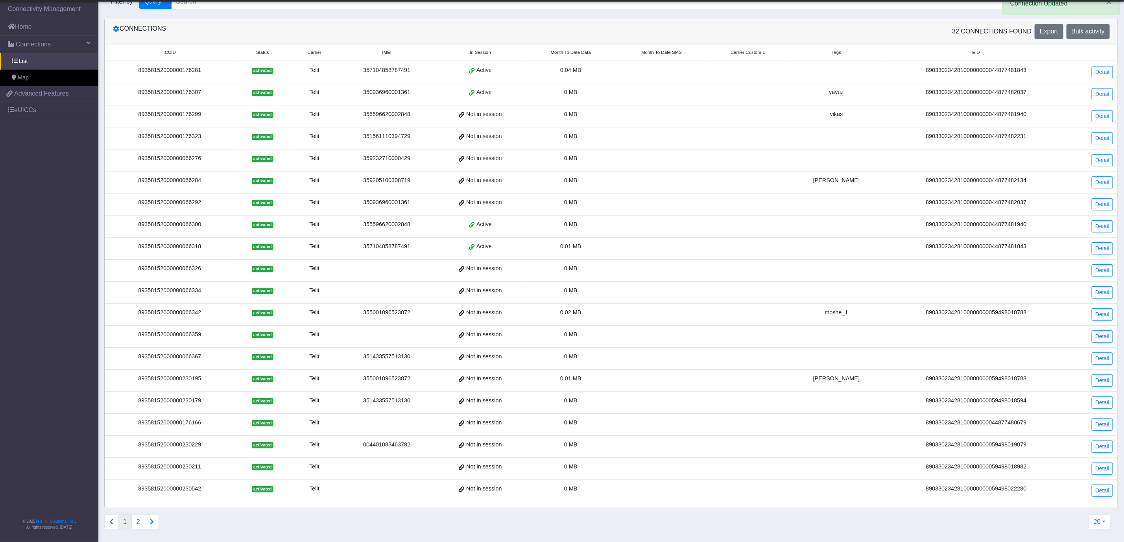
scroll to position [28, 0]
click at [139, 519] on button "2" at bounding box center [138, 522] width 14 height 15
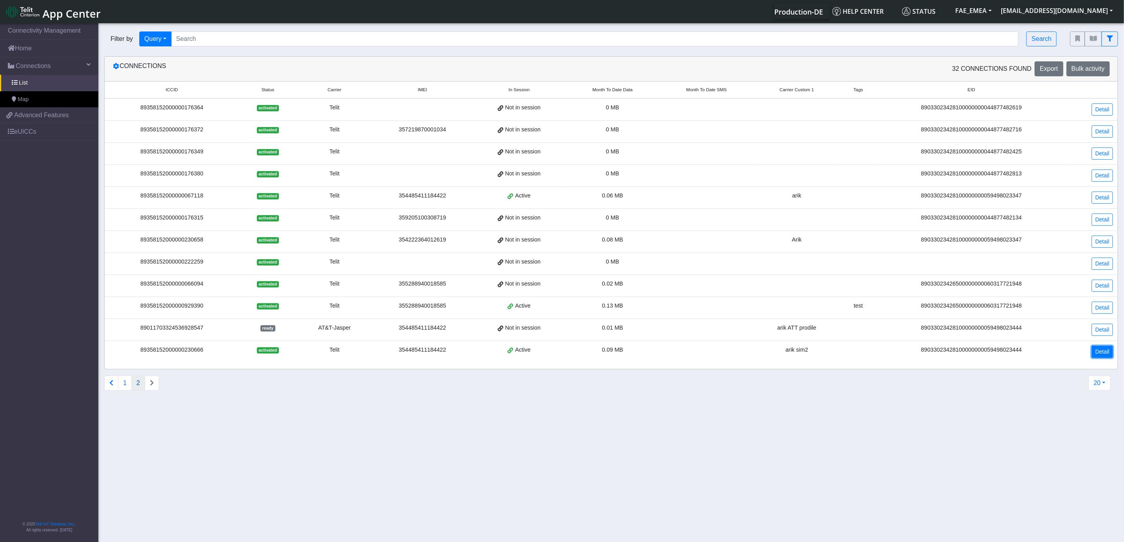
click at [1097, 358] on link "Detail" at bounding box center [1102, 352] width 21 height 12
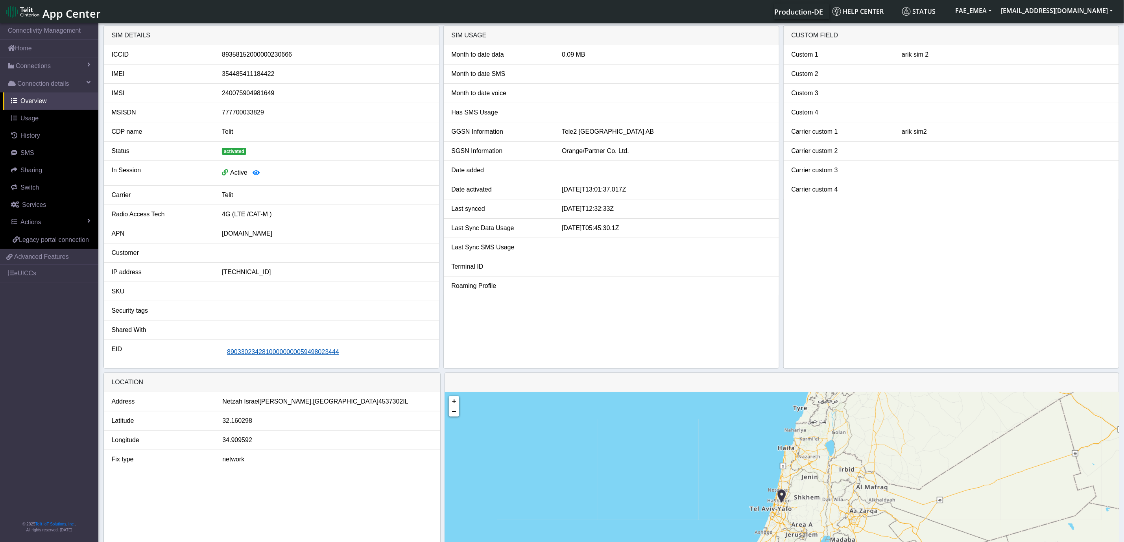
click at [318, 355] on span "89033023428100000000059498023444" at bounding box center [283, 352] width 112 height 7
